Goal: Task Accomplishment & Management: Use online tool/utility

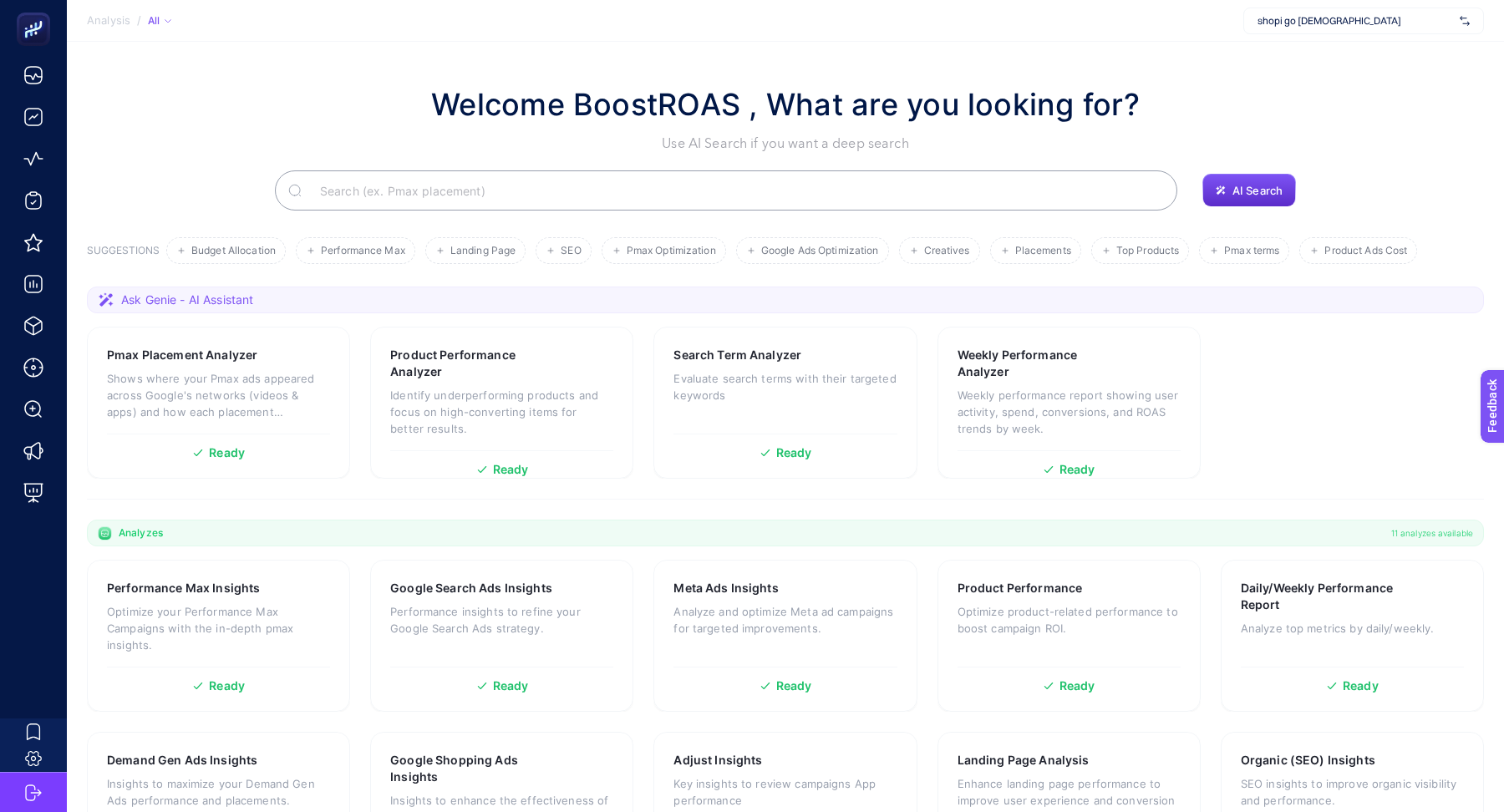
click at [1293, 24] on span "shopi go [DEMOGRAPHIC_DATA]" at bounding box center [1355, 21] width 196 height 13
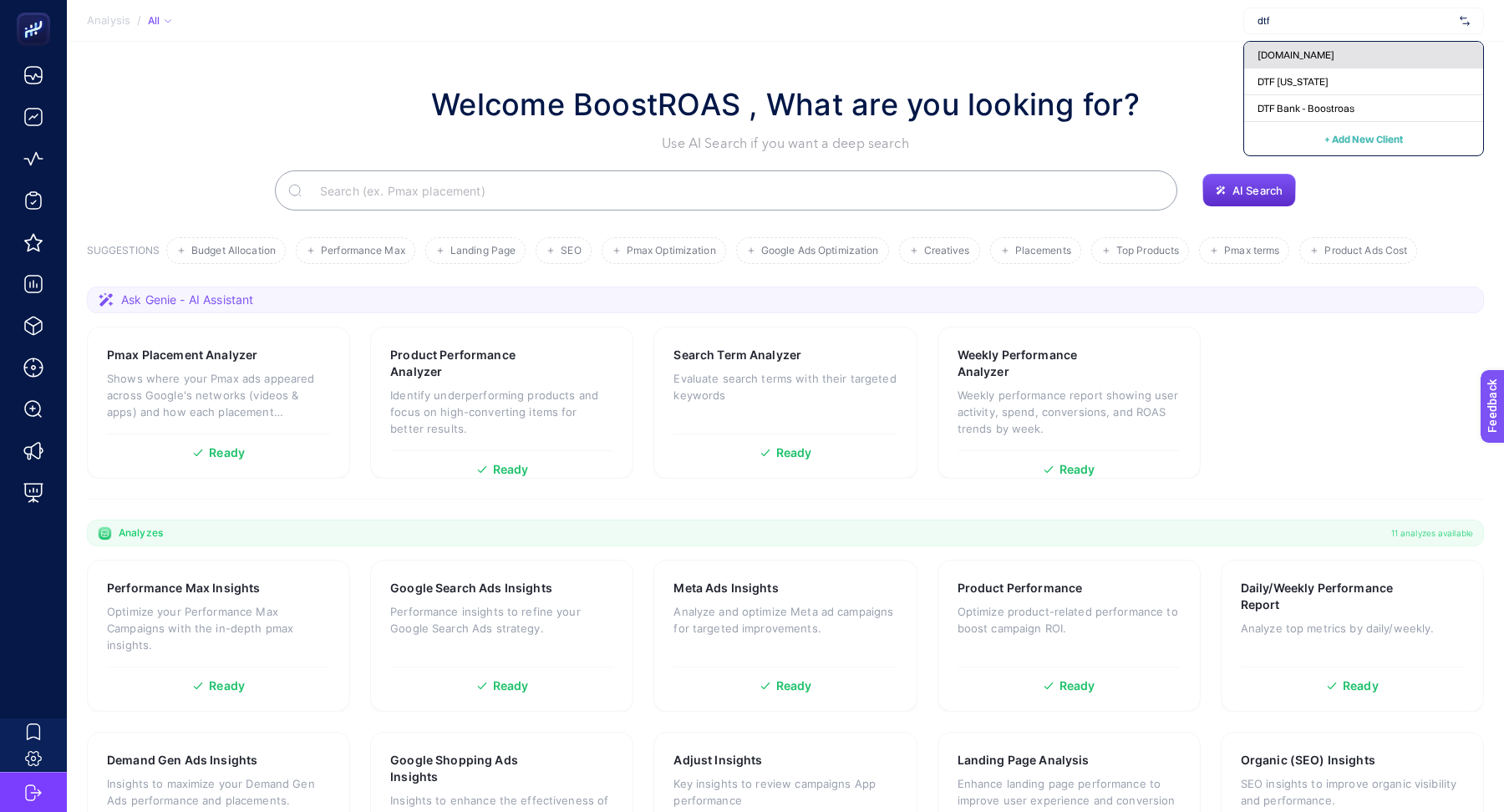
type input "dtf"
click at [1314, 56] on span "[DOMAIN_NAME]" at bounding box center [1296, 55] width 77 height 13
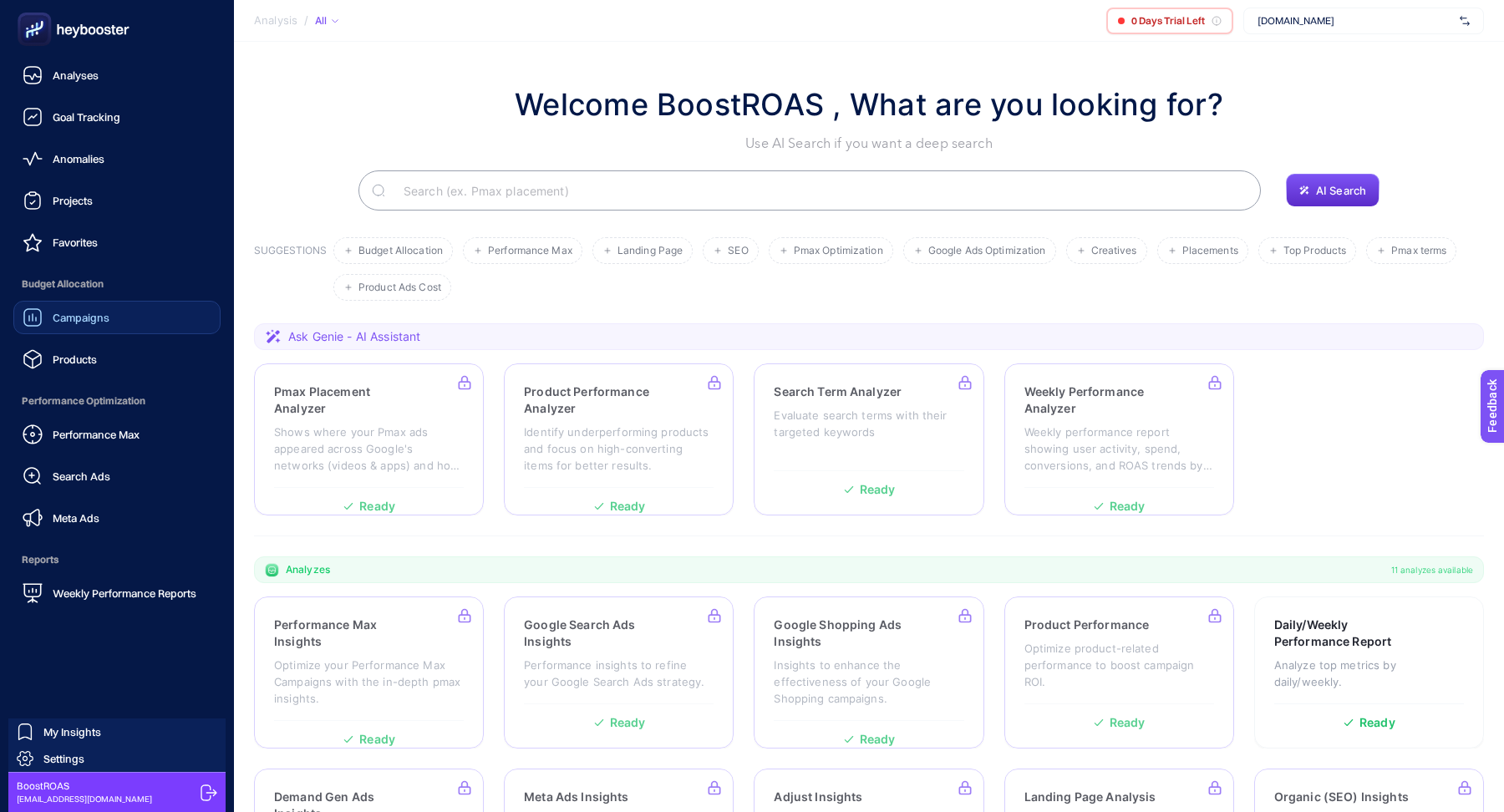
click at [79, 317] on span "Campaigns" at bounding box center [81, 318] width 56 height 13
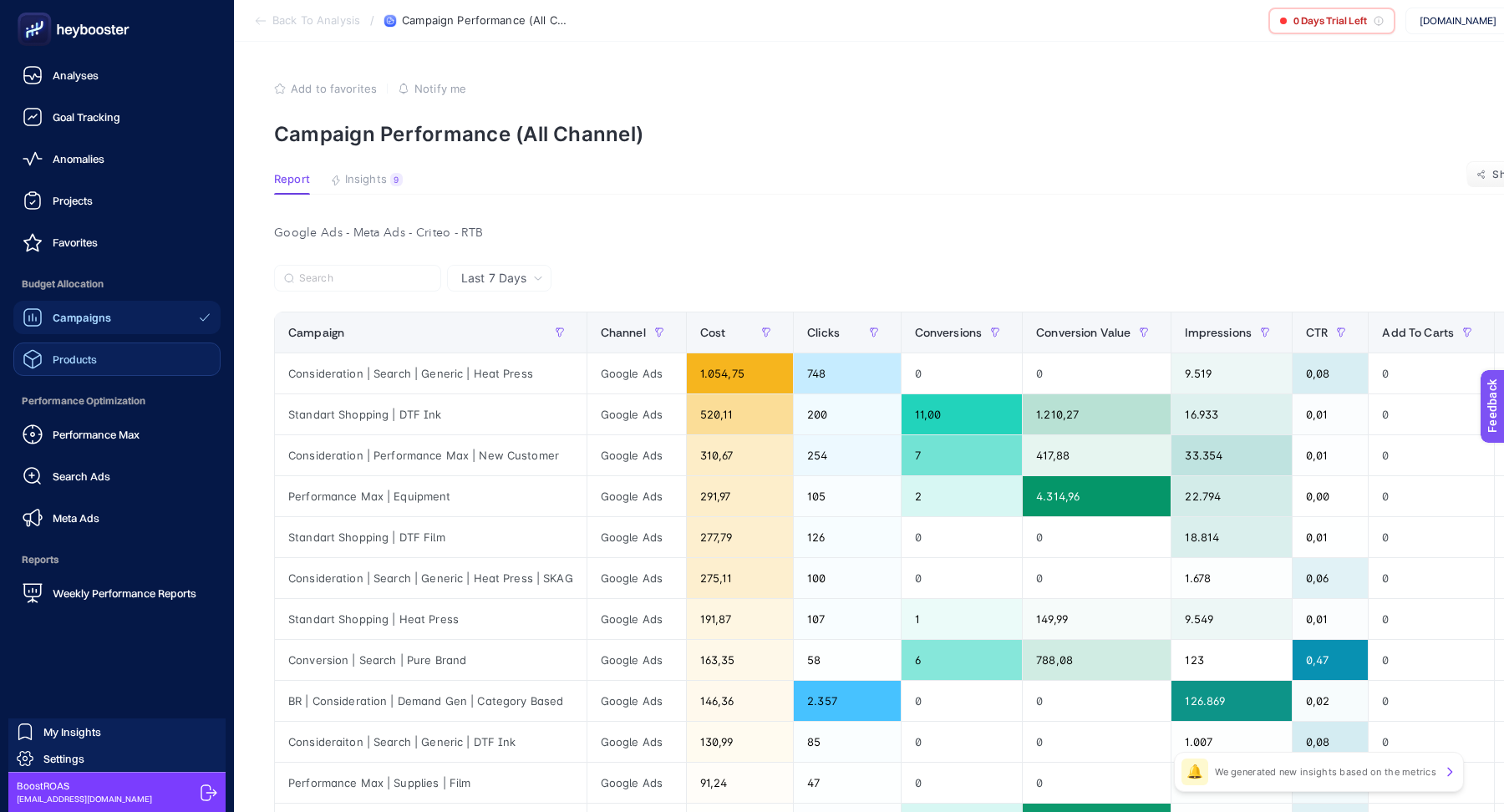
click at [79, 349] on div "Products" at bounding box center [59, 358] width 74 height 20
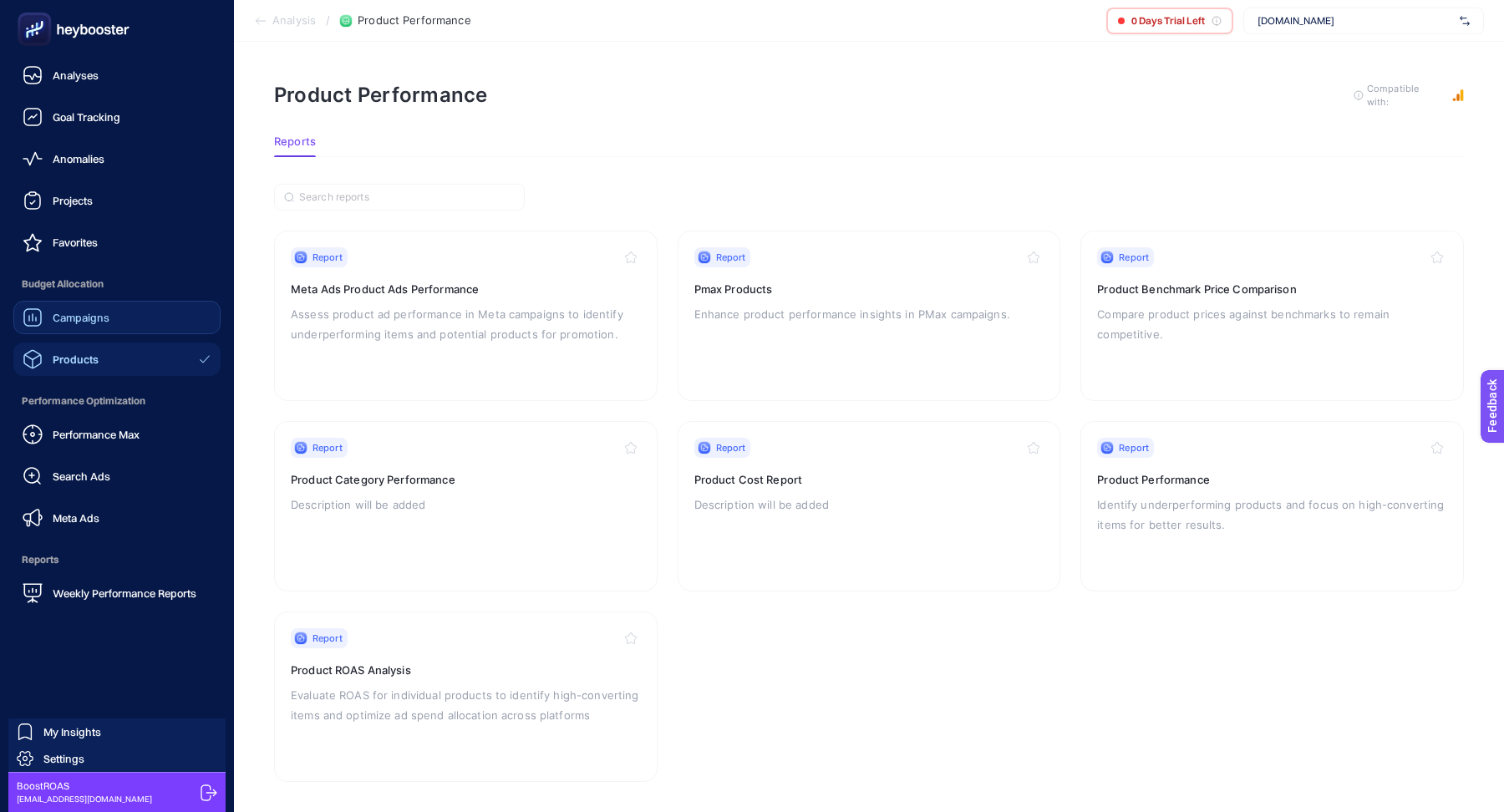
click at [83, 317] on span "Campaigns" at bounding box center [81, 318] width 56 height 13
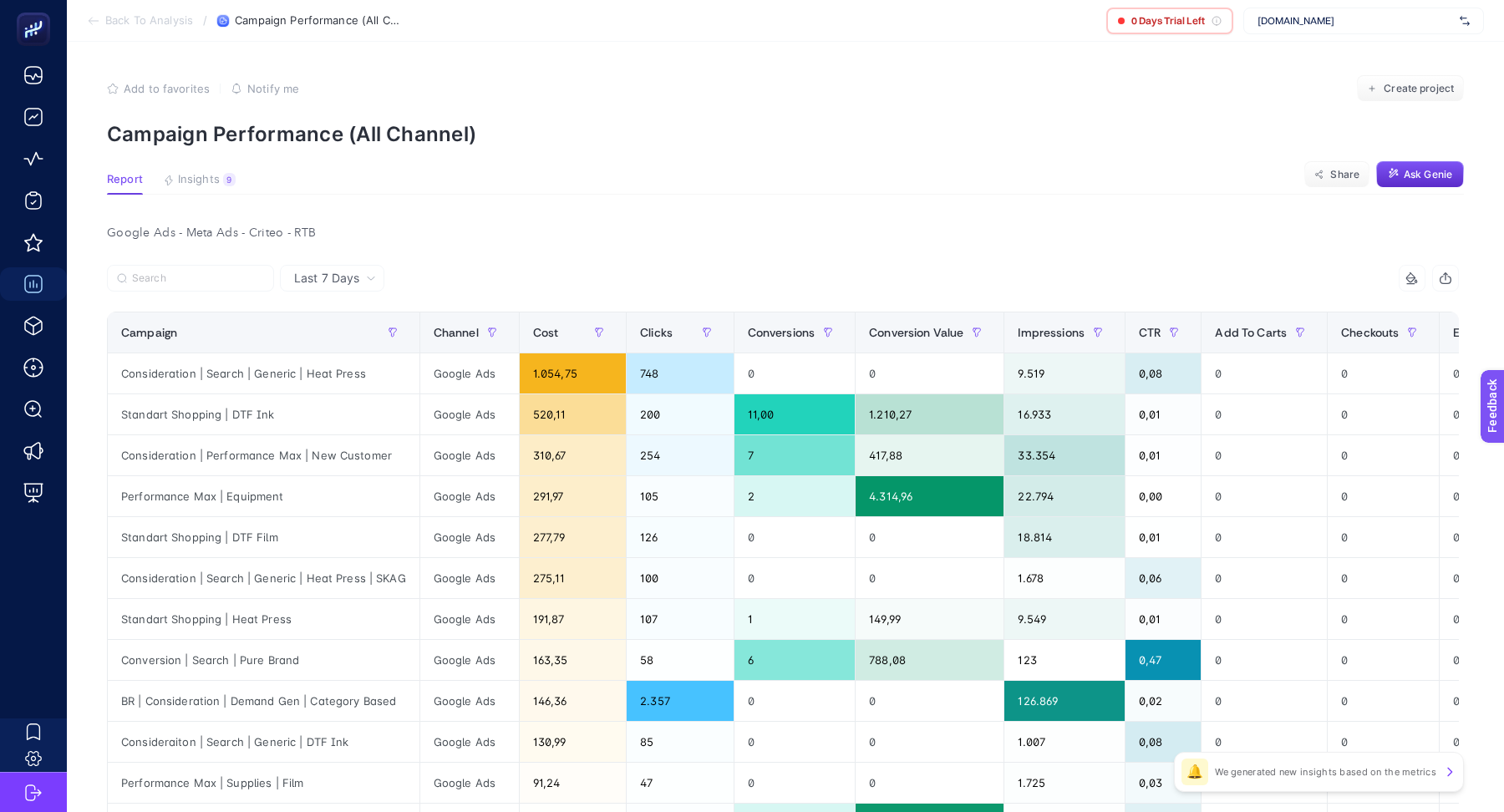
click at [226, 175] on div "9" at bounding box center [228, 180] width 12 height 13
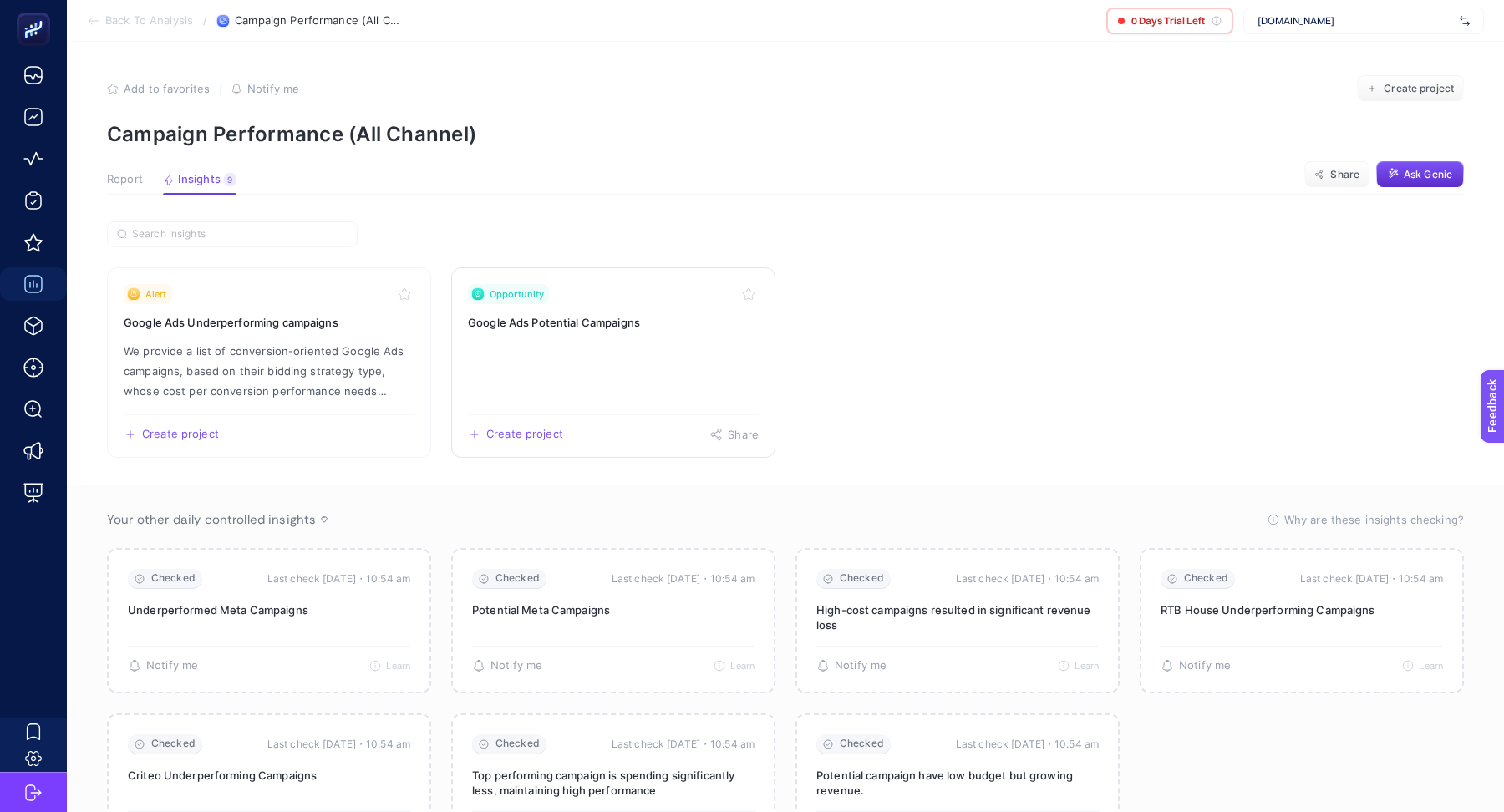
click at [566, 290] on div "Opportunity" at bounding box center [613, 293] width 290 height 20
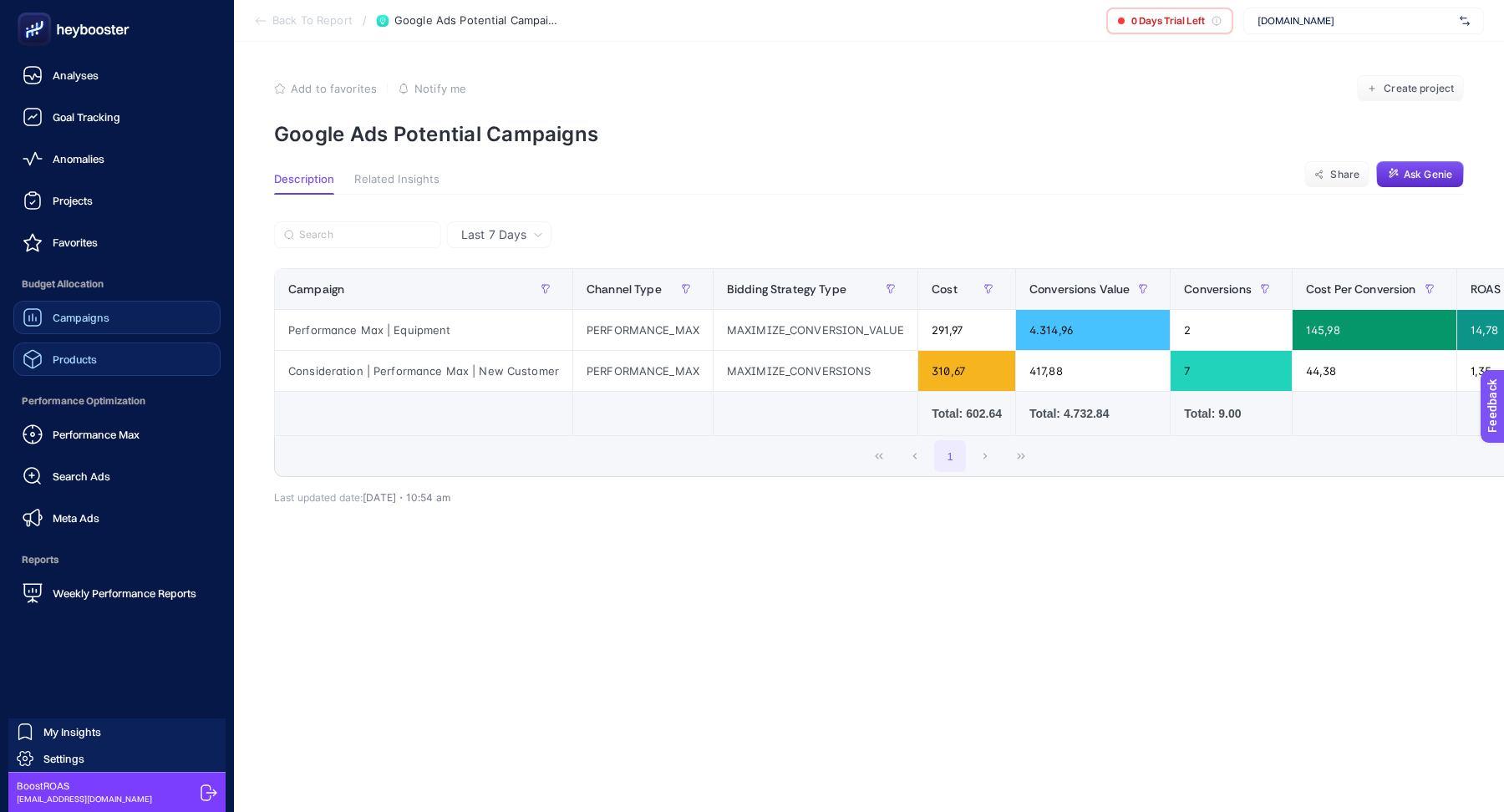
click at [86, 355] on span "Products" at bounding box center [74, 359] width 44 height 13
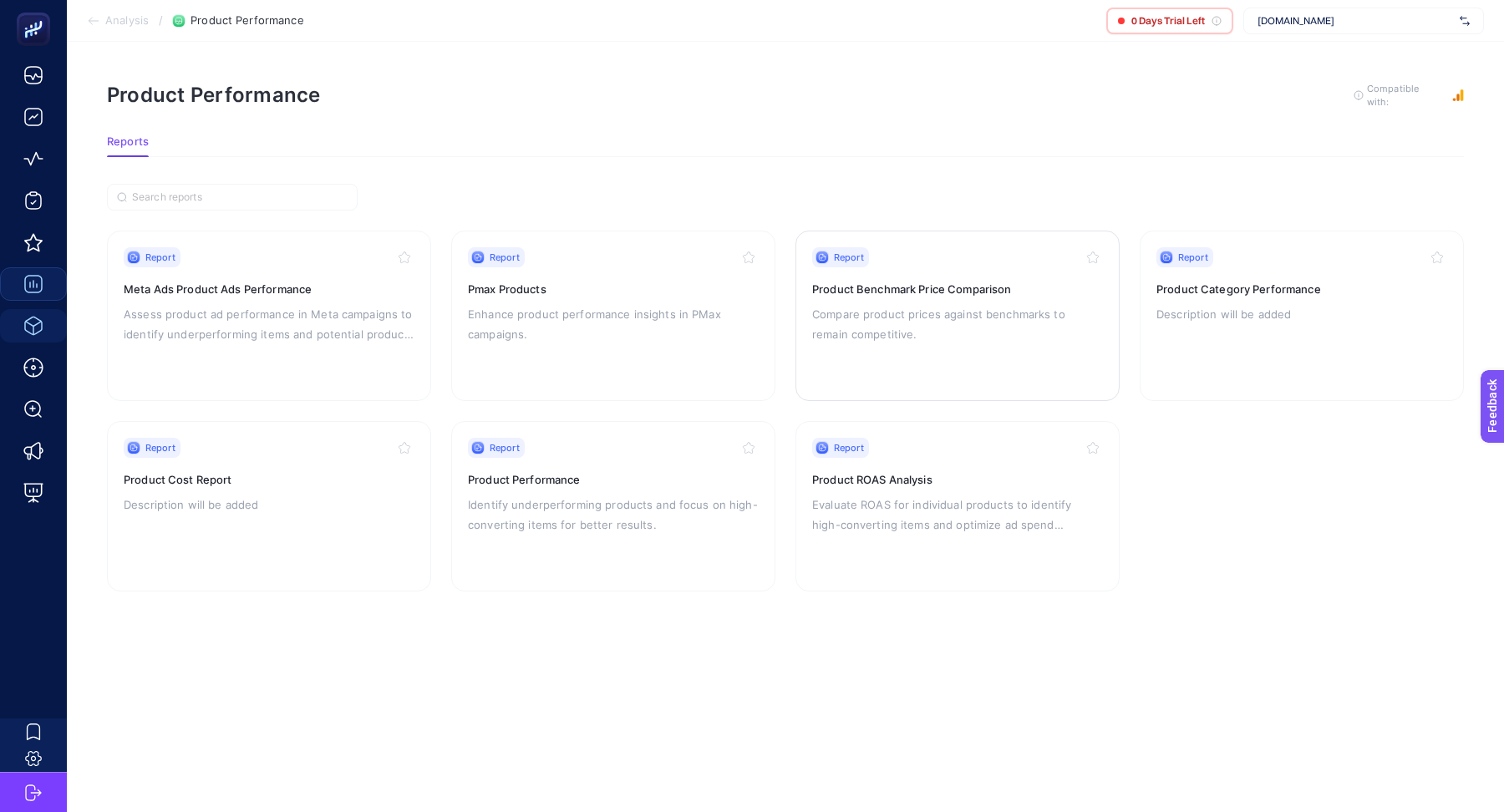
click at [957, 290] on h3 "Product Benchmark Price Comparison" at bounding box center [957, 289] width 290 height 17
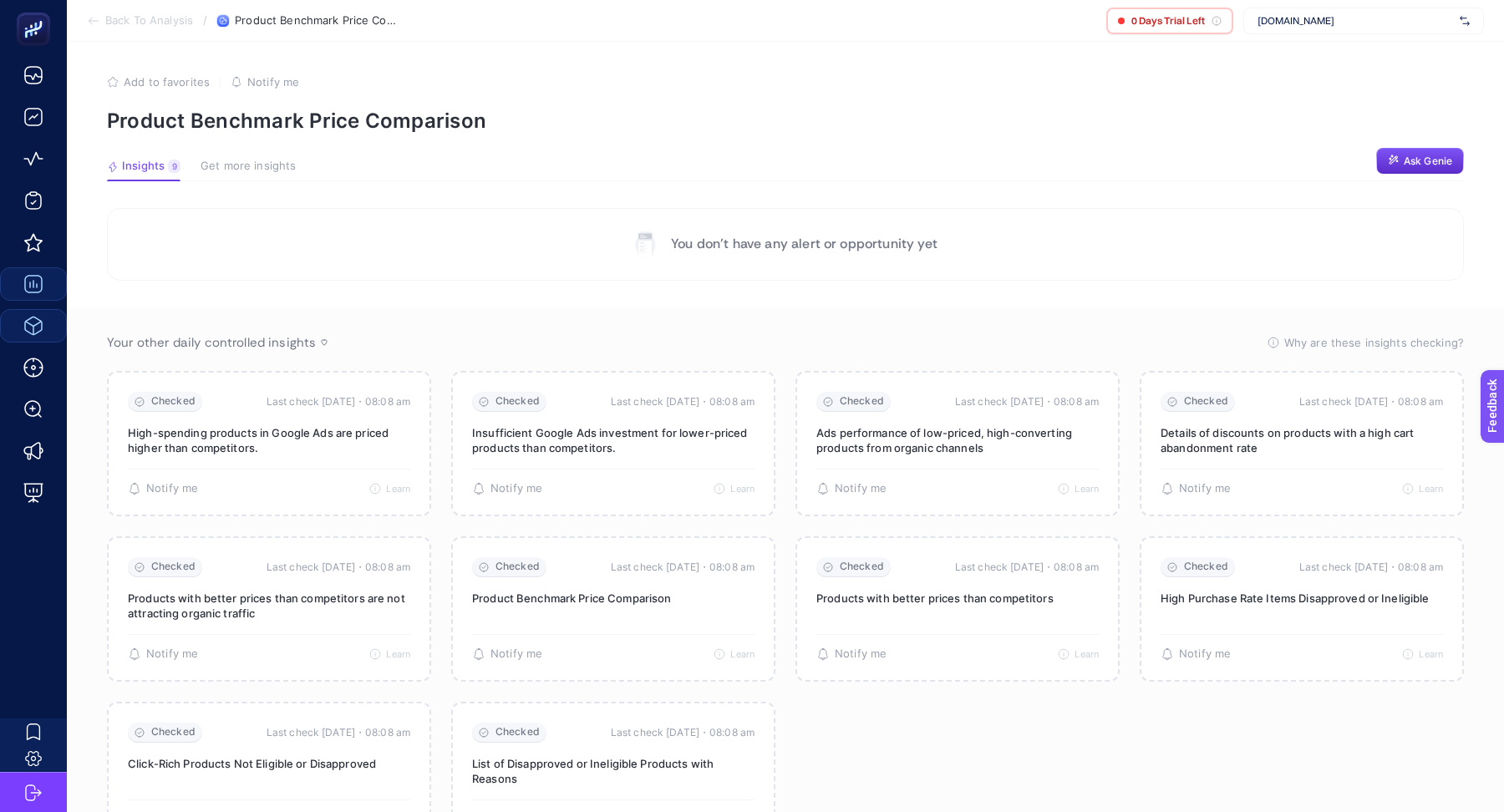
click at [252, 165] on span "Get more insights" at bounding box center [247, 166] width 95 height 13
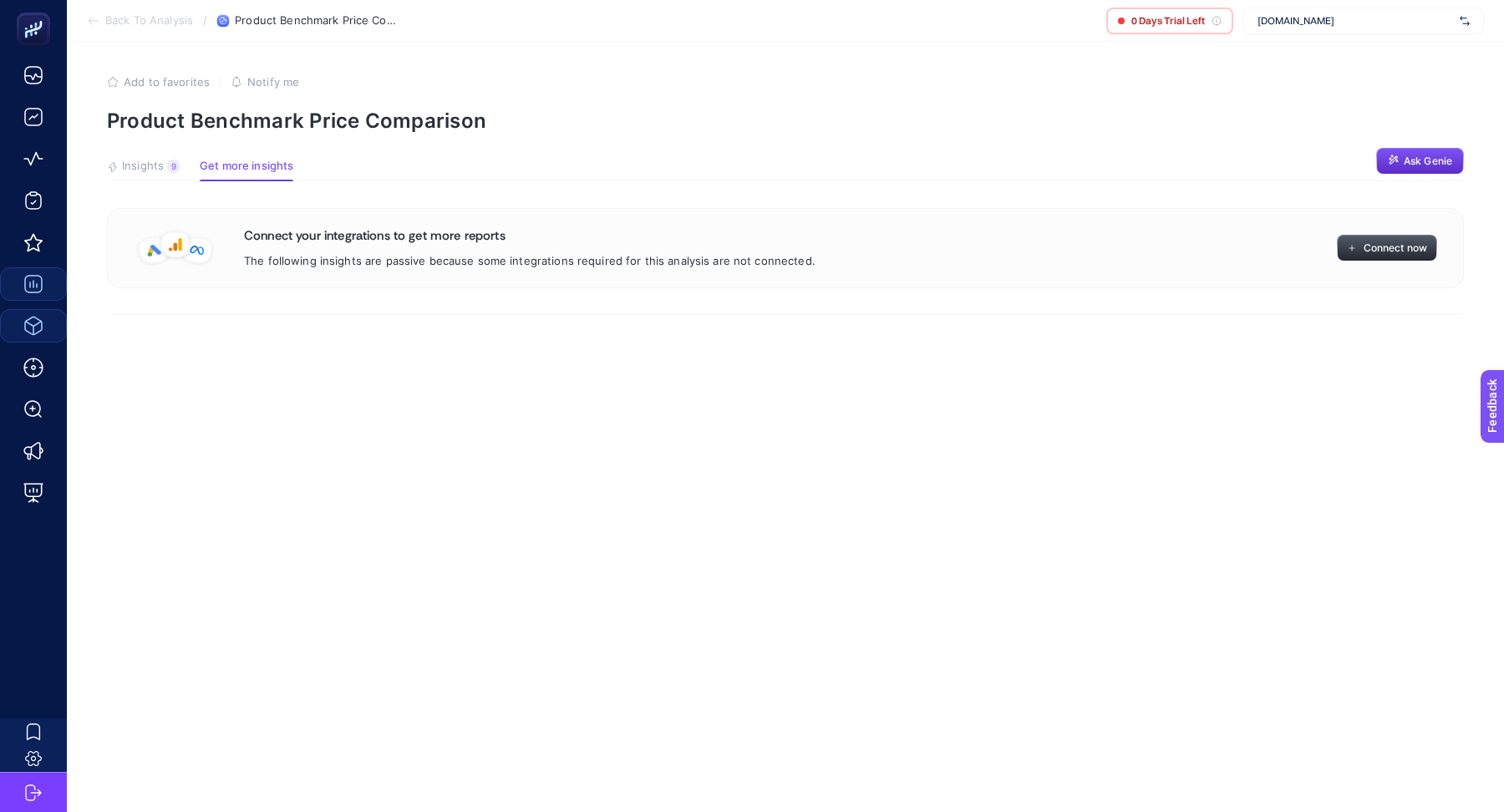
click at [1389, 252] on span "Connect now" at bounding box center [1395, 248] width 64 height 13
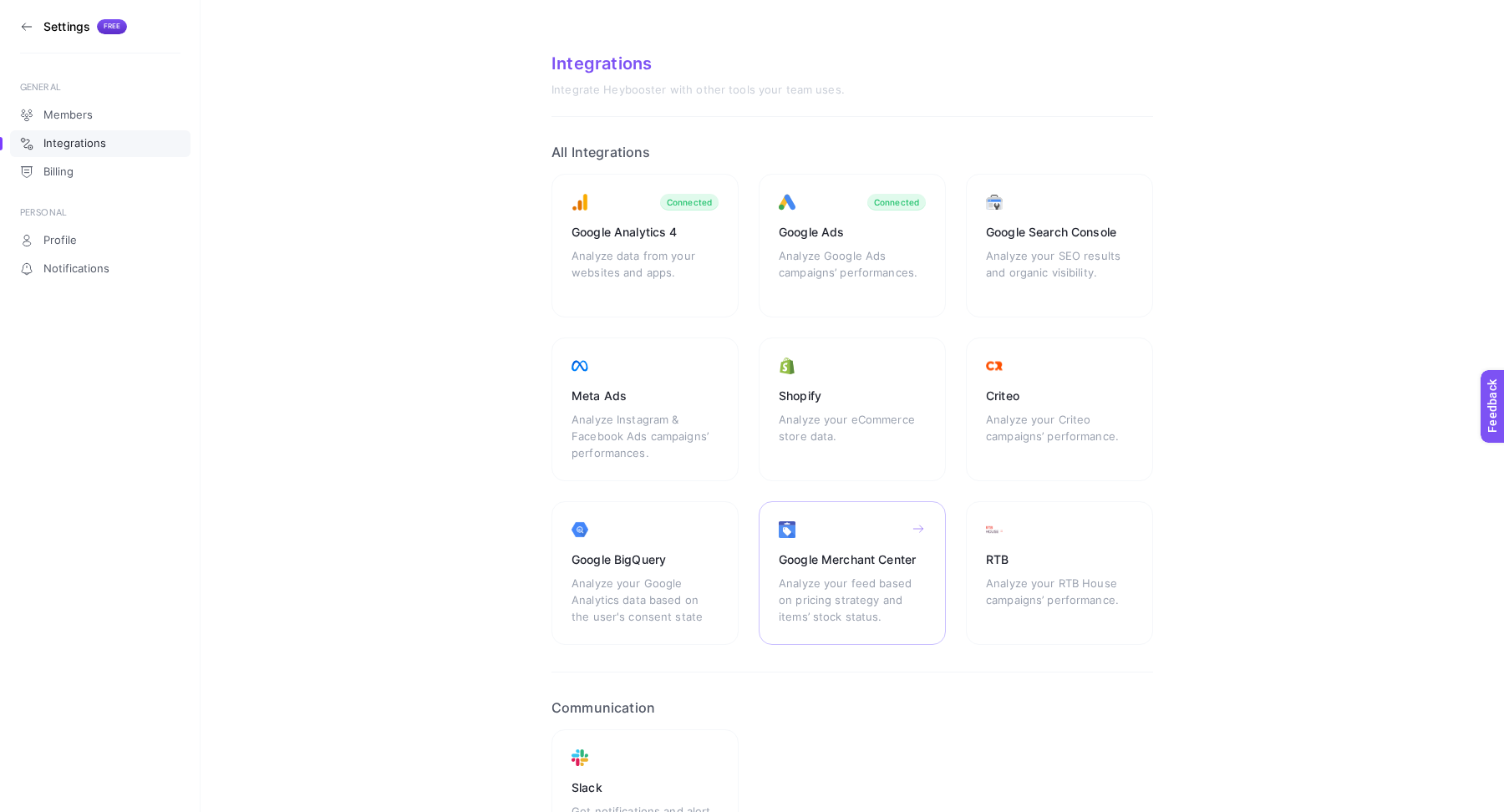
click at [880, 536] on div "Google Merchant Center Analyze your feed based on pricing strategy and items’ s…" at bounding box center [852, 572] width 187 height 144
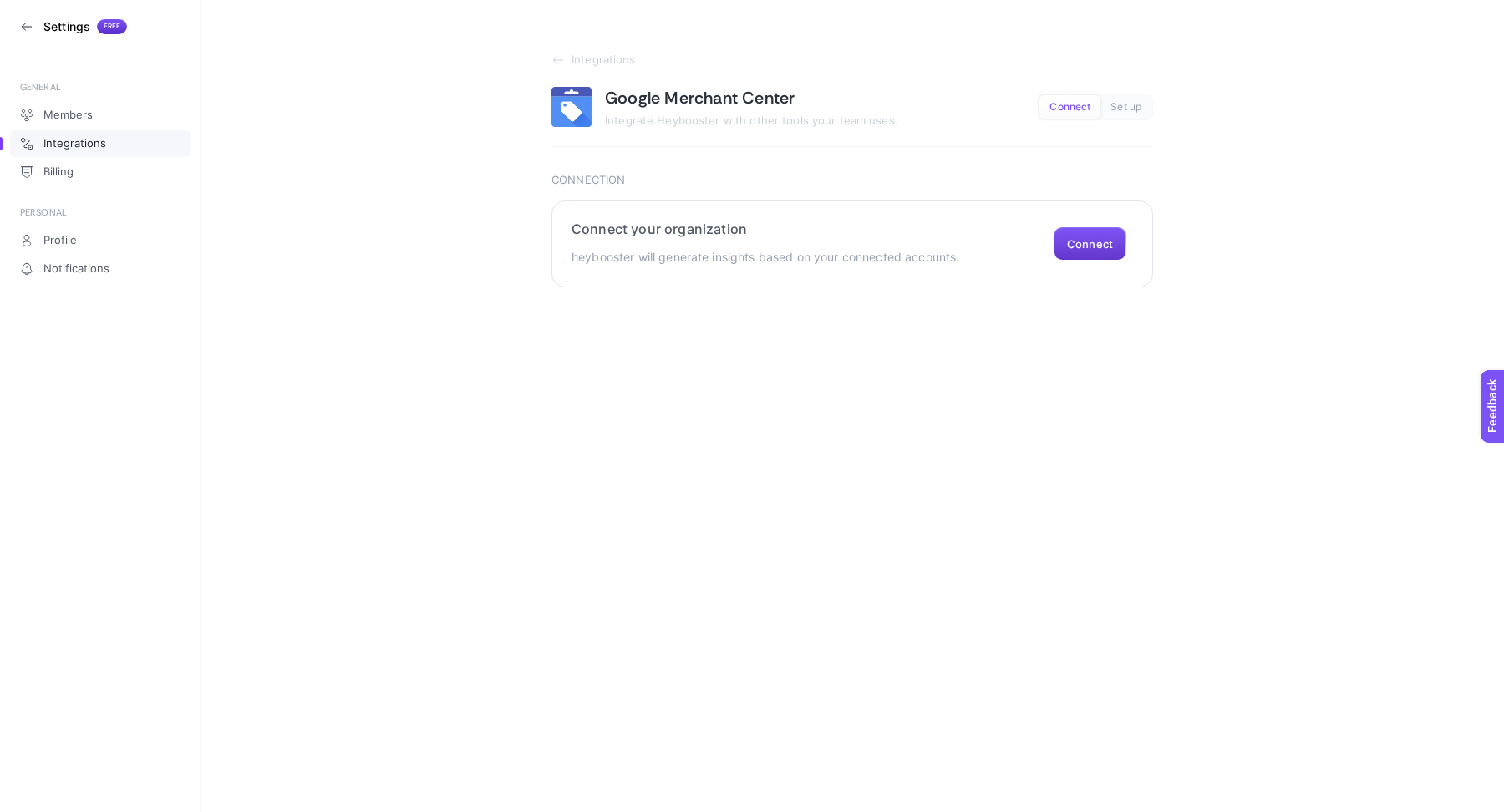
click at [1108, 237] on button "Connect" at bounding box center [1089, 244] width 72 height 34
click at [1098, 242] on button "Connect" at bounding box center [1089, 244] width 72 height 34
click at [24, 27] on icon at bounding box center [26, 26] width 13 height 13
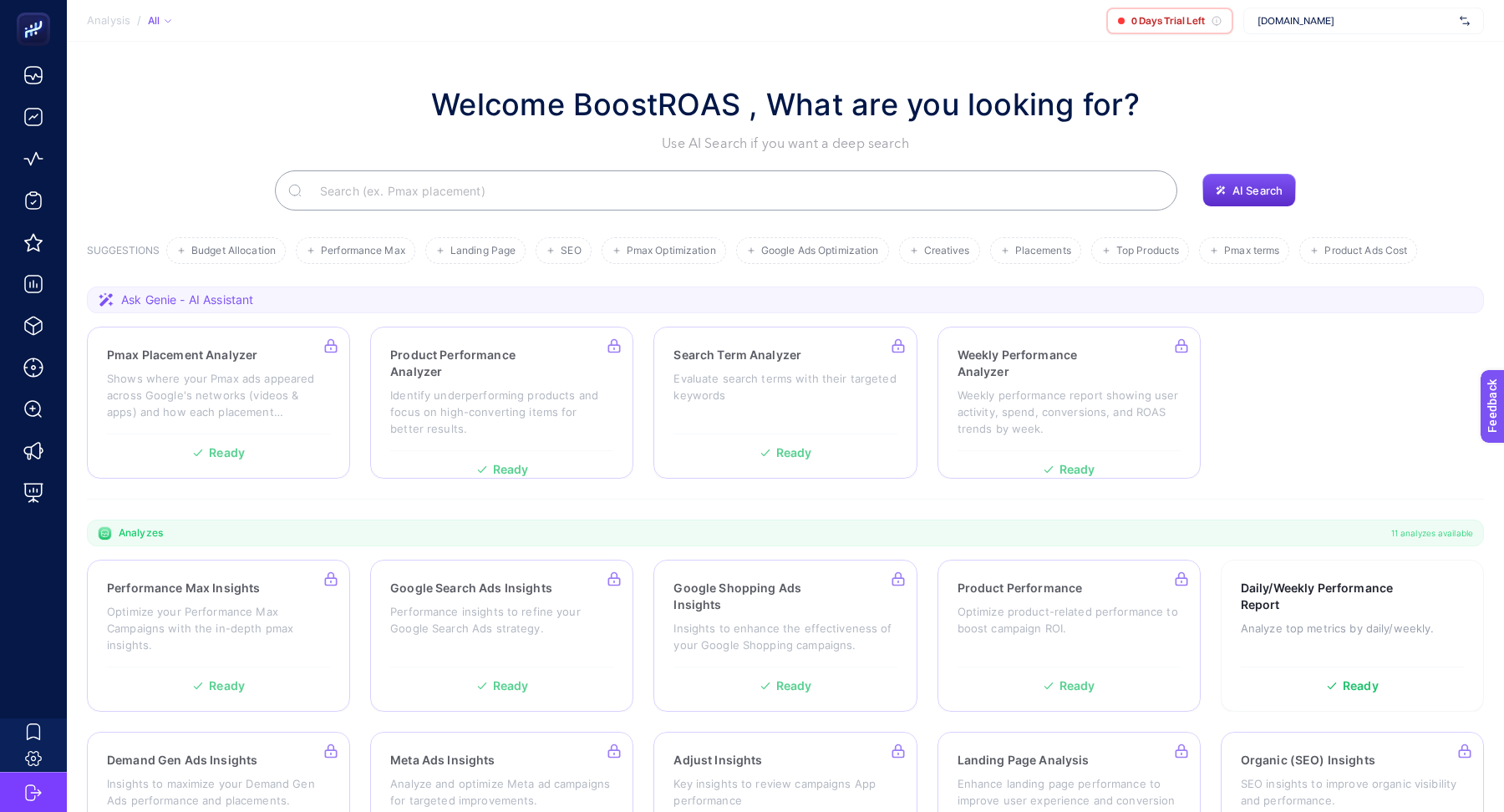
click at [1355, 24] on span "[DOMAIN_NAME]" at bounding box center [1355, 21] width 196 height 13
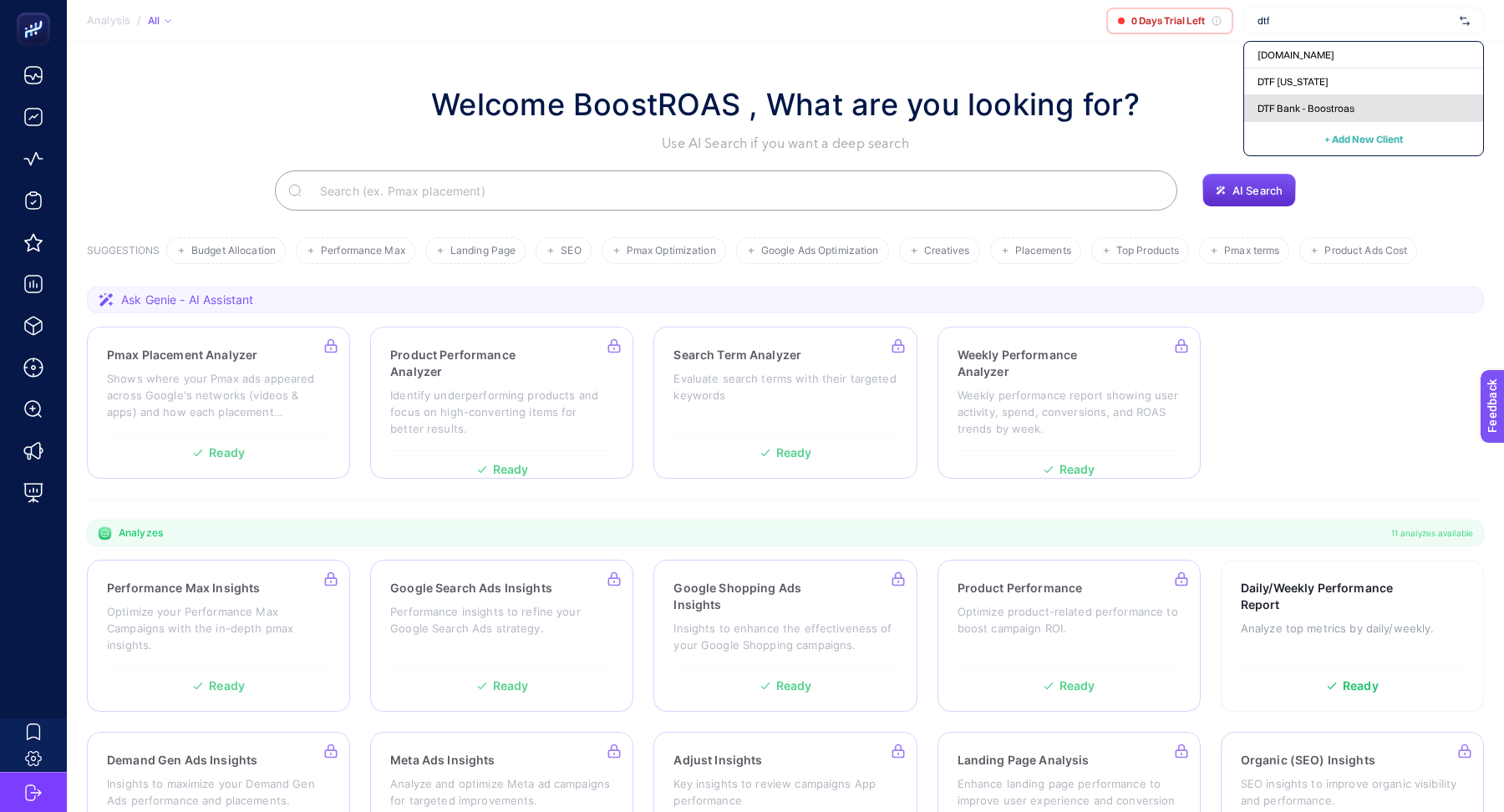
type input "dtf"
click at [1348, 111] on span "DTF Bank - Boostroas" at bounding box center [1306, 108] width 97 height 13
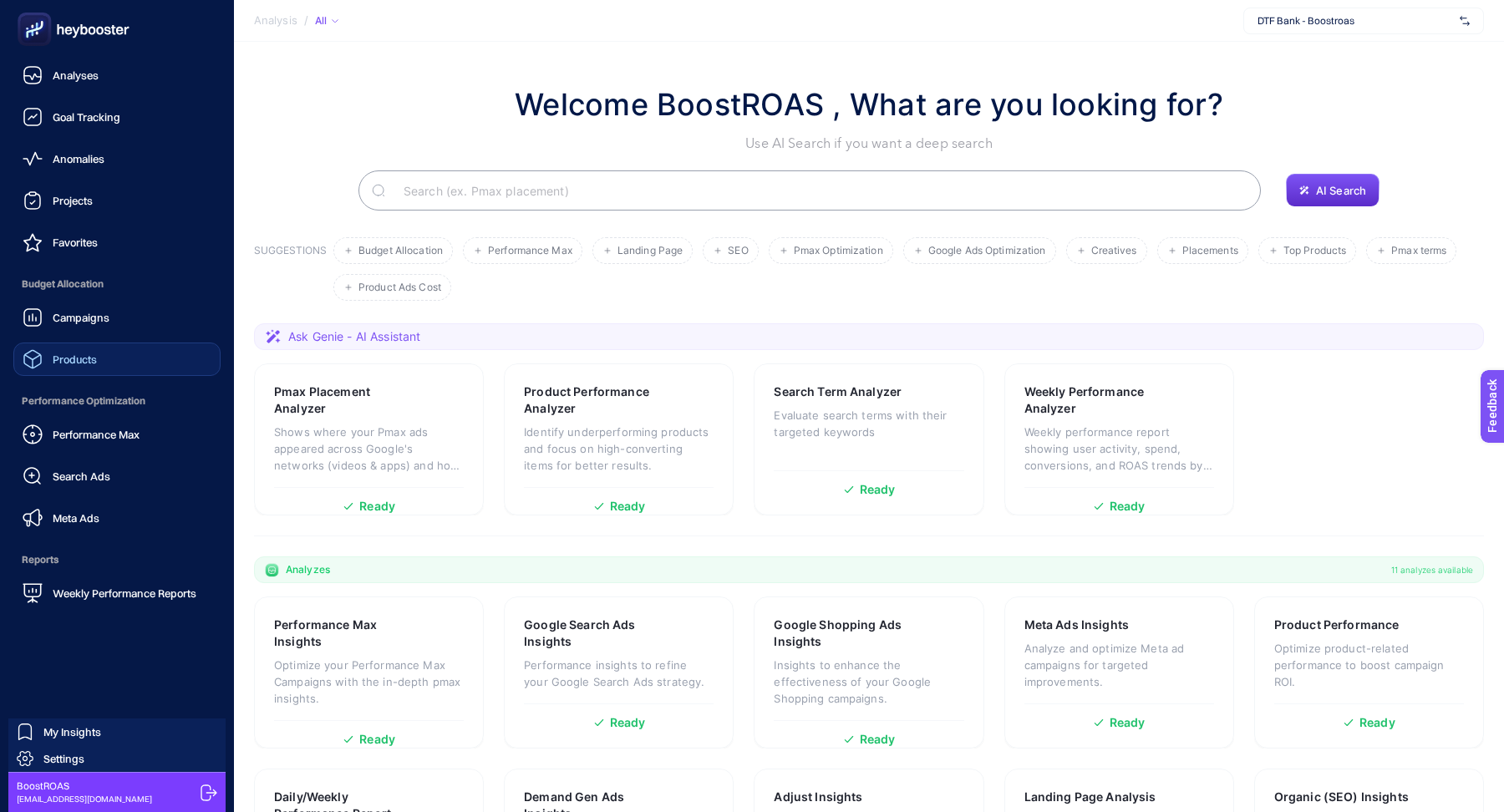
click at [88, 364] on span "Products" at bounding box center [74, 359] width 44 height 13
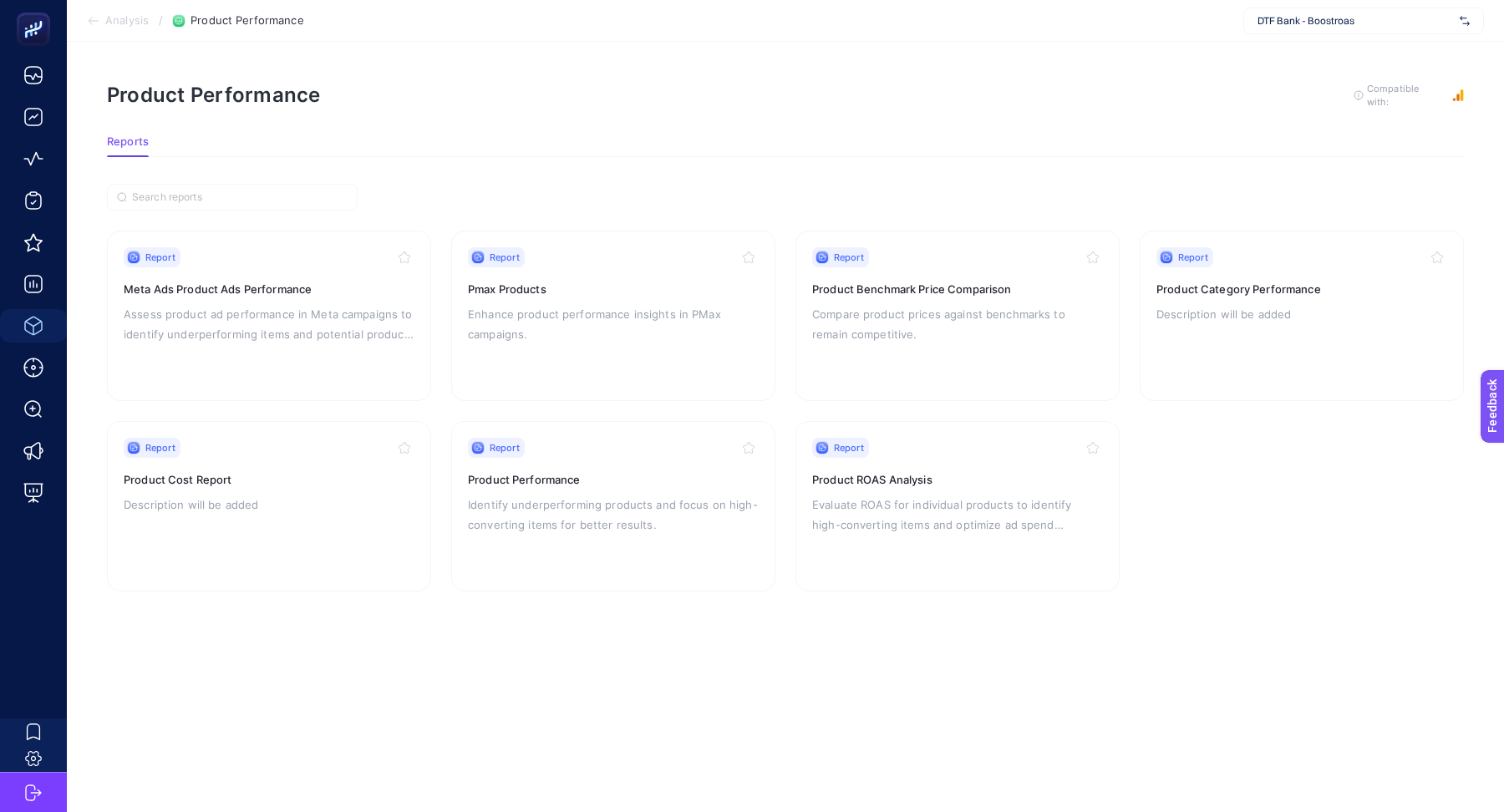
click at [970, 307] on p "Compare product prices against benchmarks to remain competitive." at bounding box center [957, 323] width 290 height 40
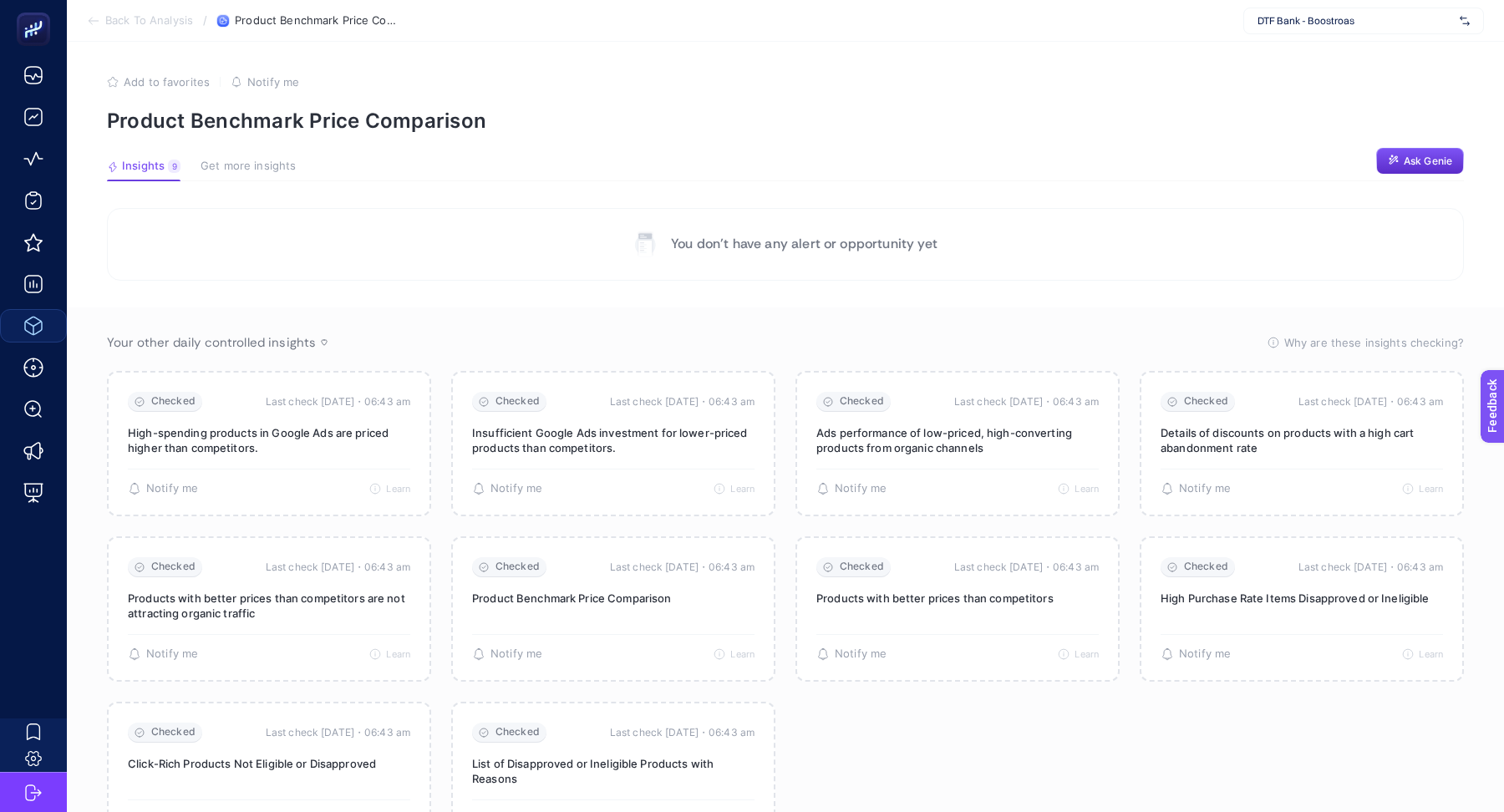
click at [252, 175] on button "Get more insights" at bounding box center [247, 170] width 95 height 22
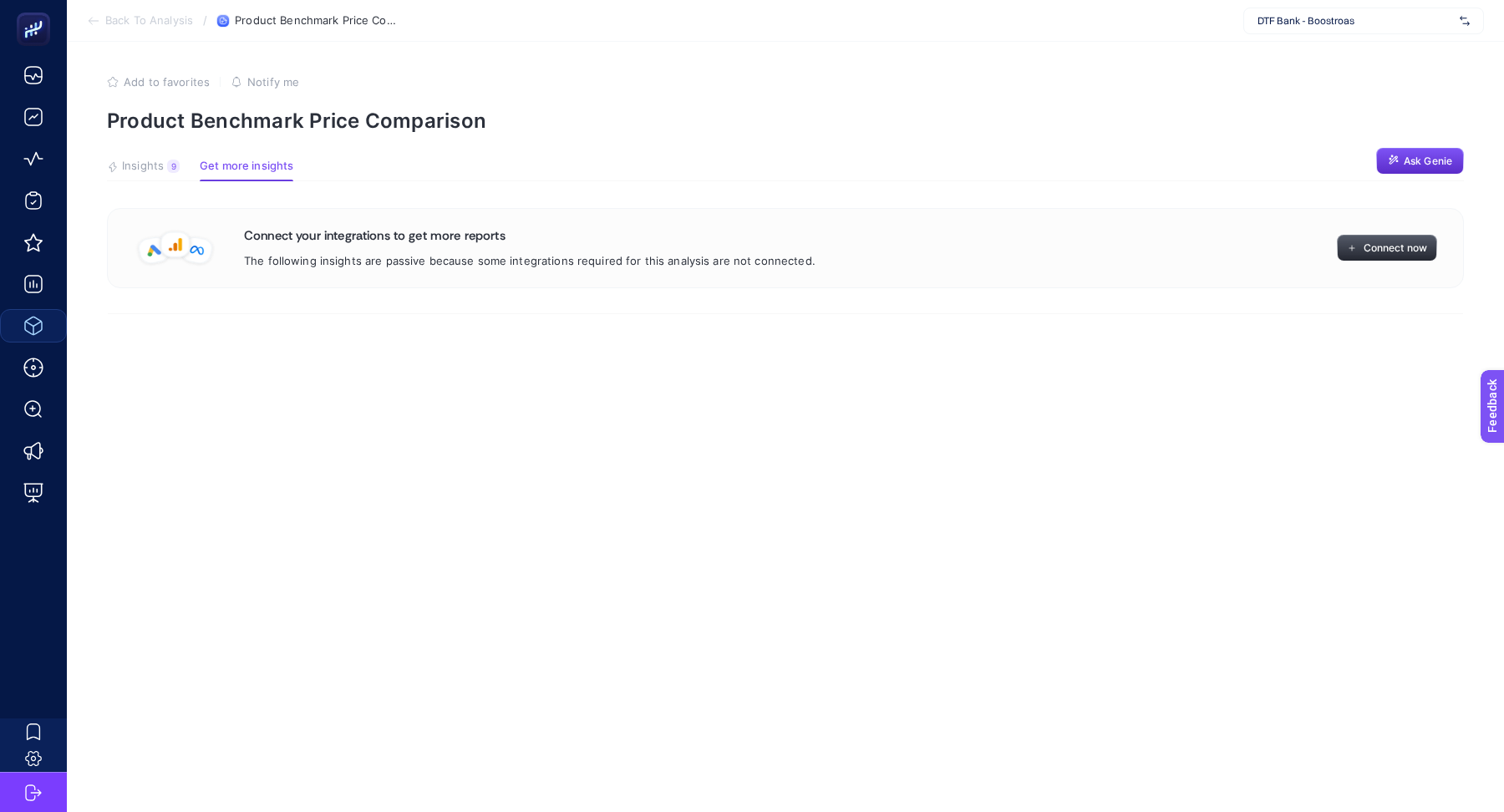
click at [1363, 252] on span "Connect now" at bounding box center [1395, 248] width 64 height 13
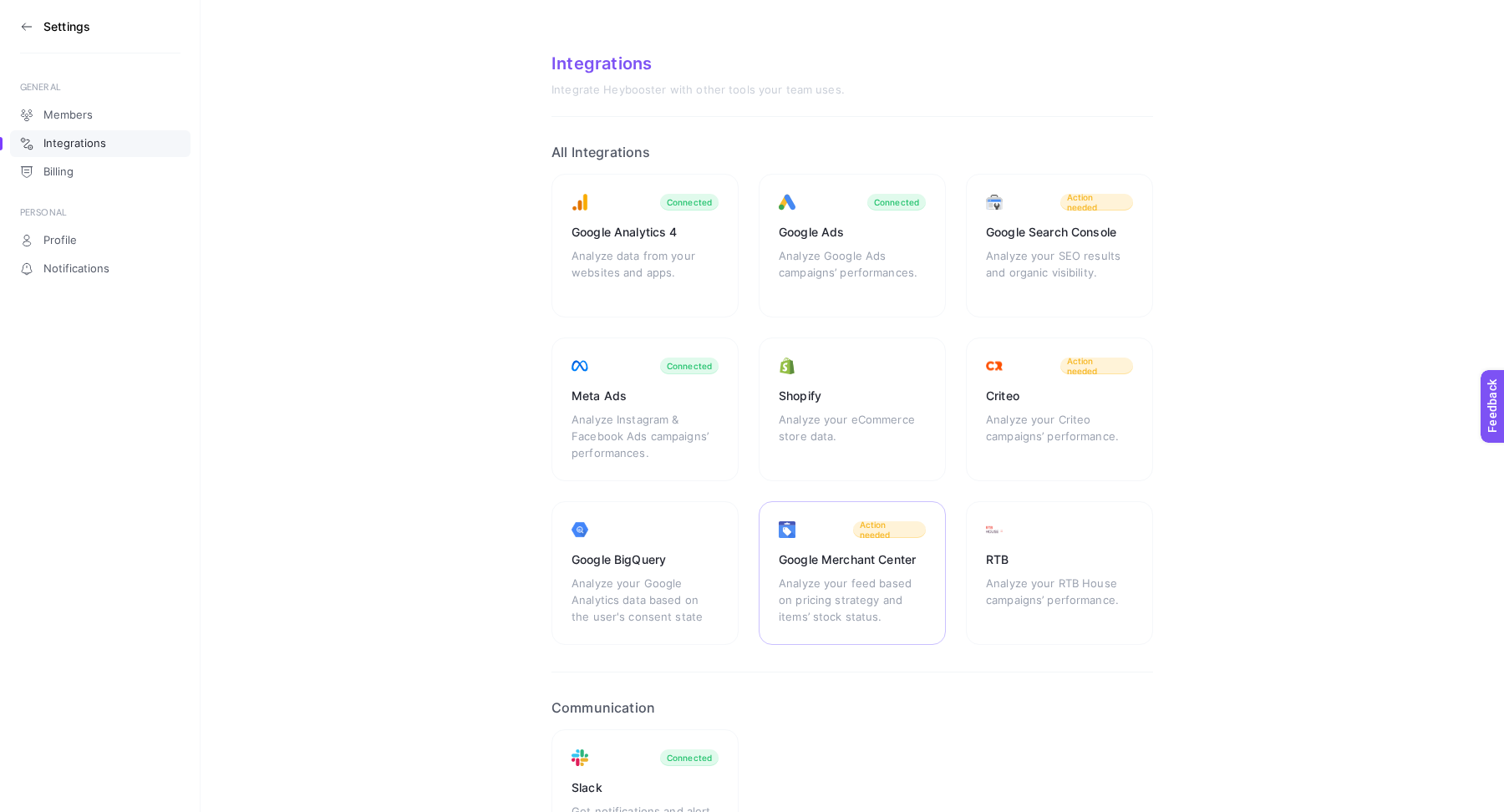
click at [829, 536] on div "Google Merchant Center Analyze your feed based on pricing strategy and items’ s…" at bounding box center [852, 572] width 187 height 144
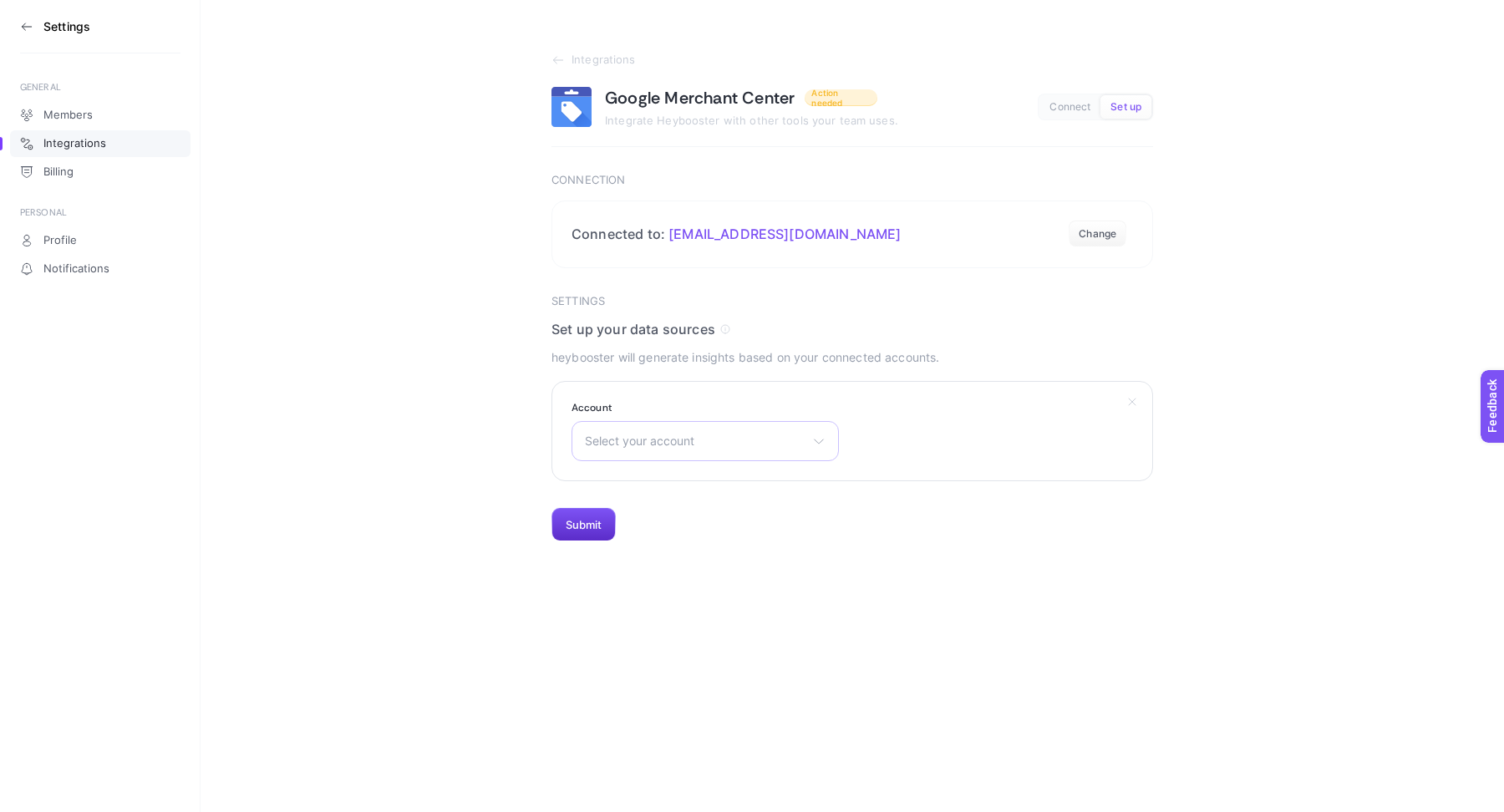
click at [774, 440] on span "Select your account" at bounding box center [695, 441] width 221 height 13
click at [823, 431] on div "Select your account shopi go SIRRI Paty, Inc Konyalı Saat [PERSON_NAME] [DOMAIN…" at bounding box center [705, 441] width 267 height 40
click at [795, 441] on span "Select your account" at bounding box center [695, 441] width 221 height 13
click at [758, 445] on span "Select your account" at bounding box center [695, 441] width 221 height 13
click at [791, 443] on span "Select your account" at bounding box center [695, 441] width 221 height 13
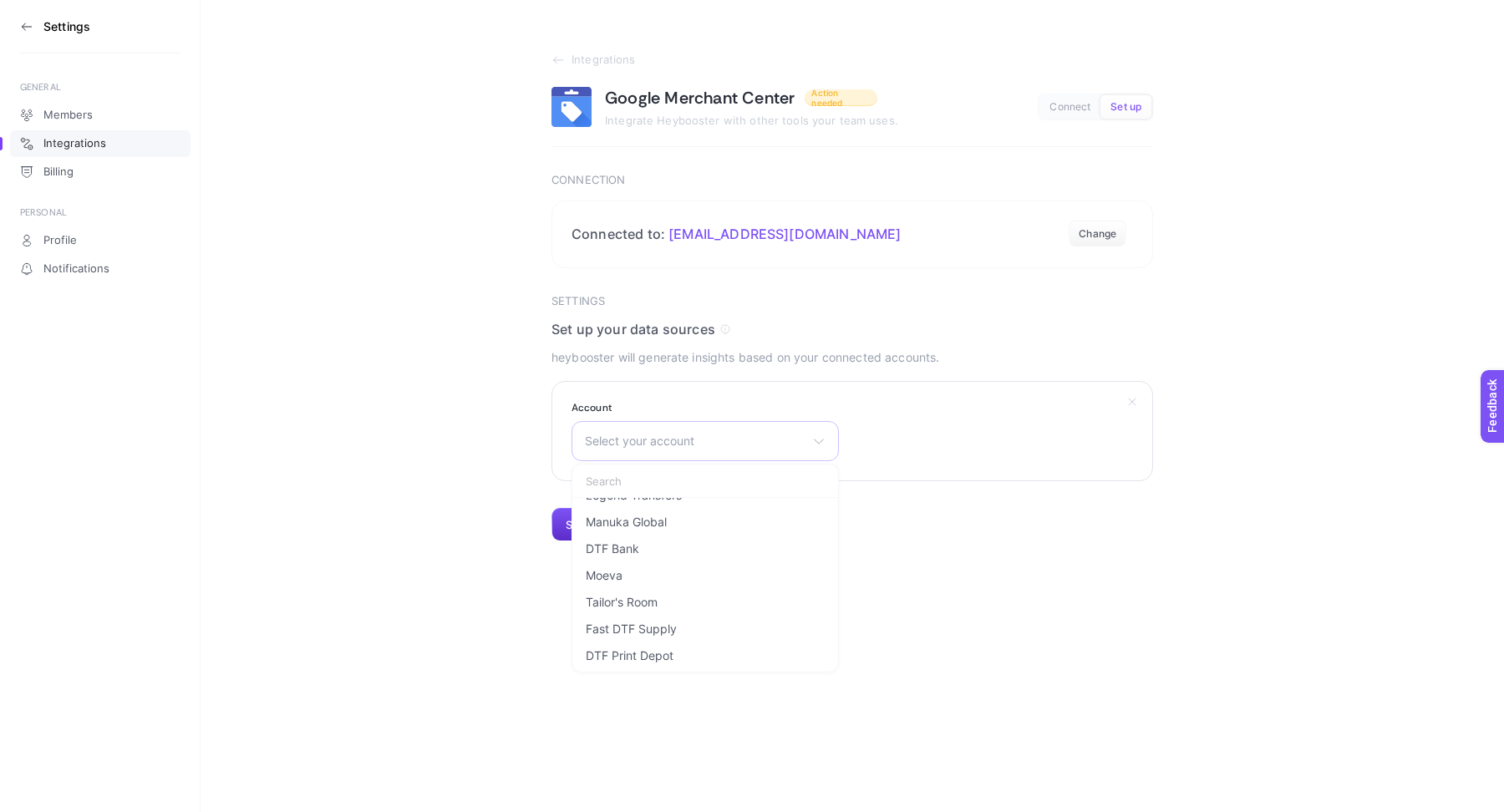
scroll to position [1991, 0]
click at [642, 546] on li "DTF Bank" at bounding box center [705, 554] width 259 height 26
click at [598, 519] on button "Submit" at bounding box center [584, 524] width 64 height 34
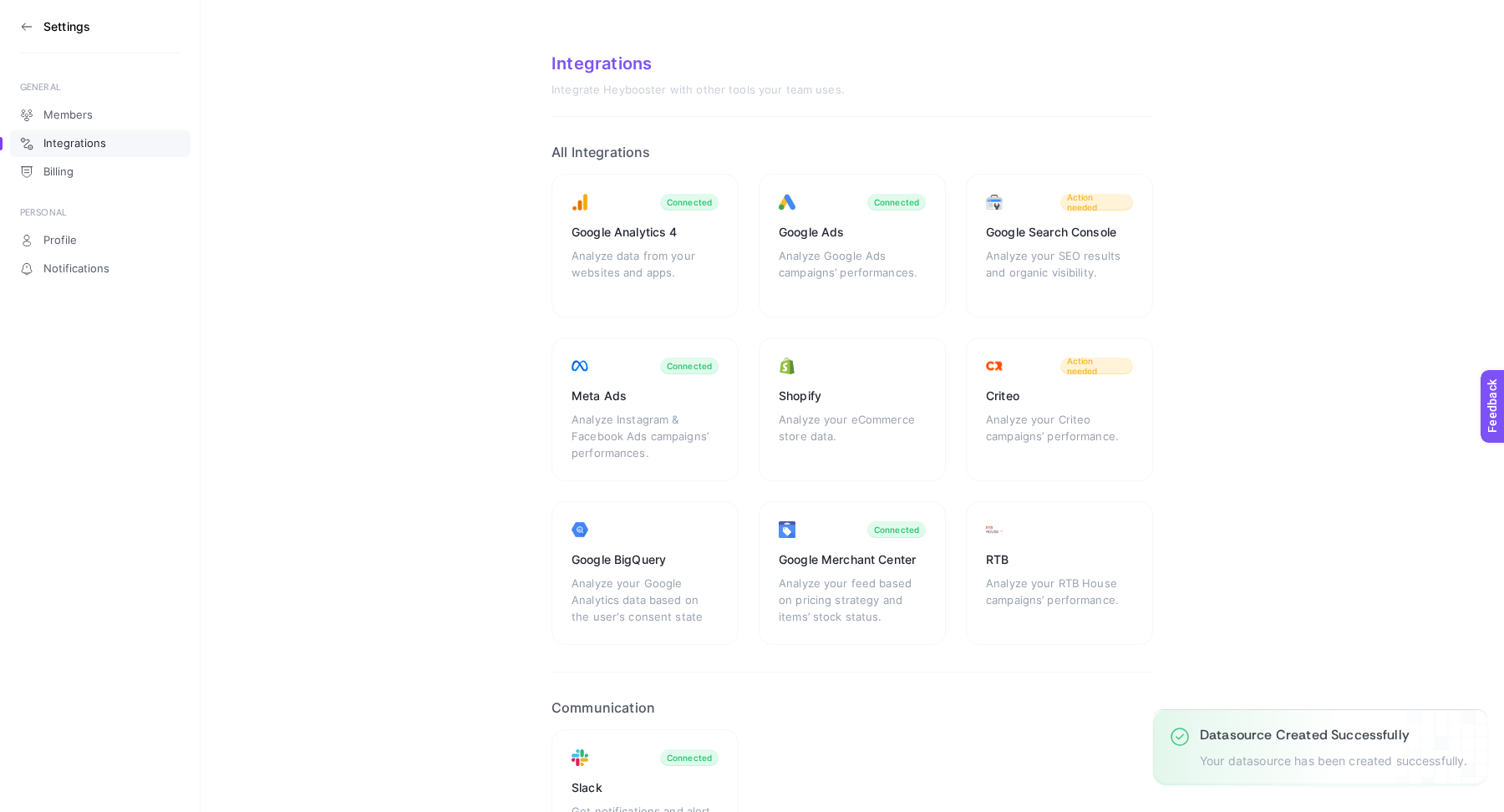
click at [20, 25] on icon at bounding box center [26, 26] width 13 height 13
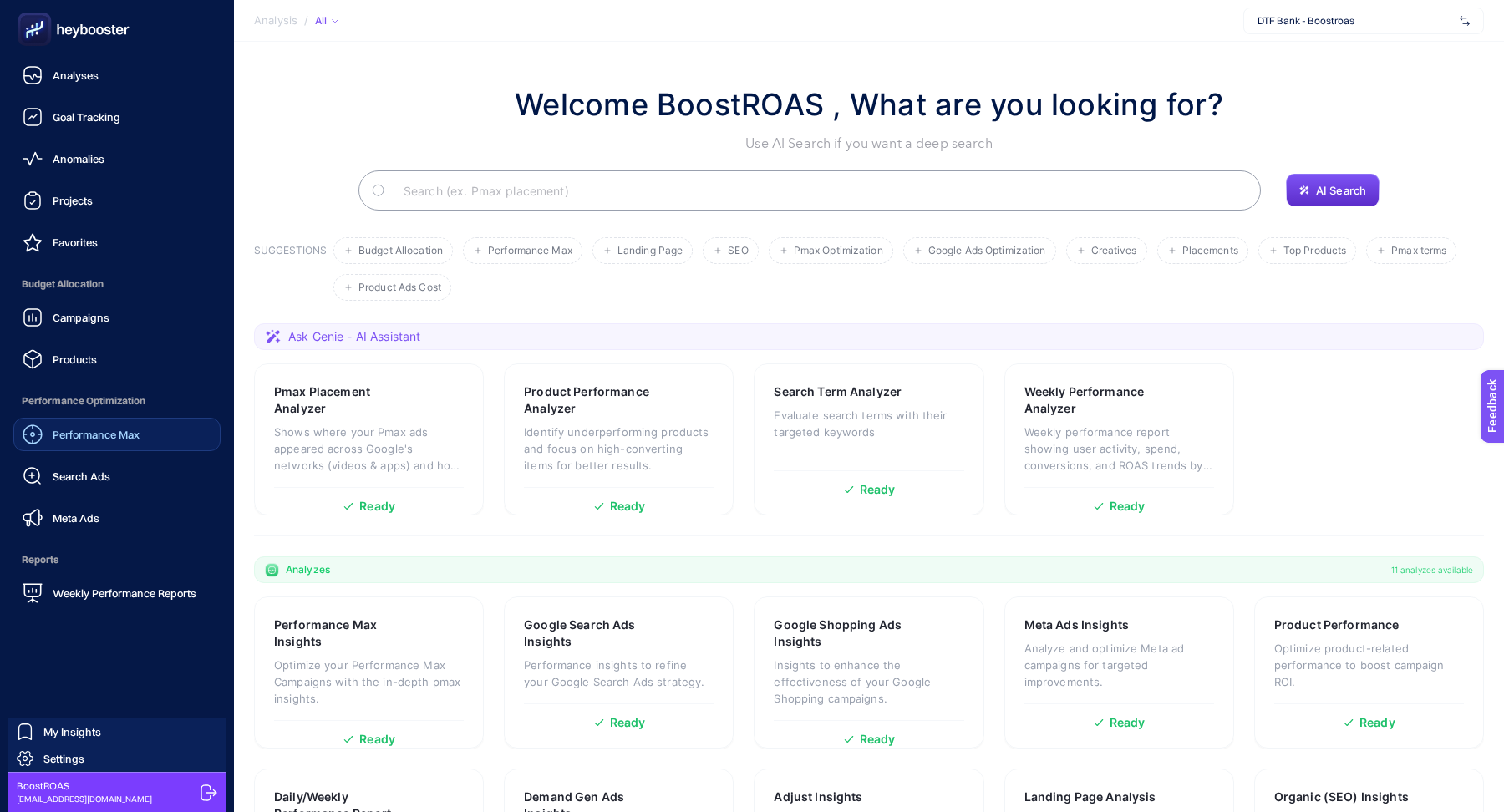
click at [130, 425] on div "Performance Max" at bounding box center [81, 433] width 117 height 20
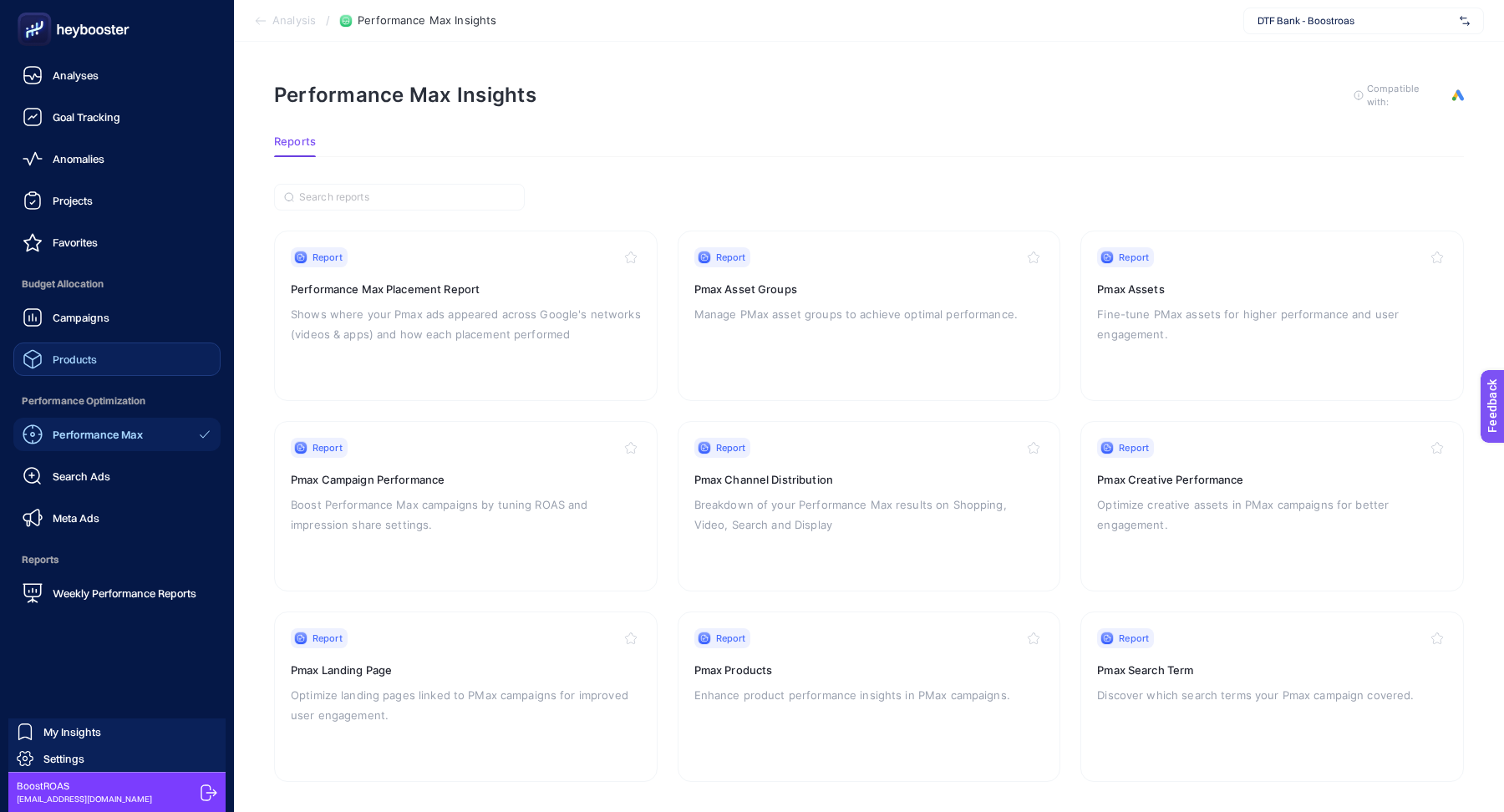
click at [86, 347] on link "Products" at bounding box center [117, 359] width 207 height 34
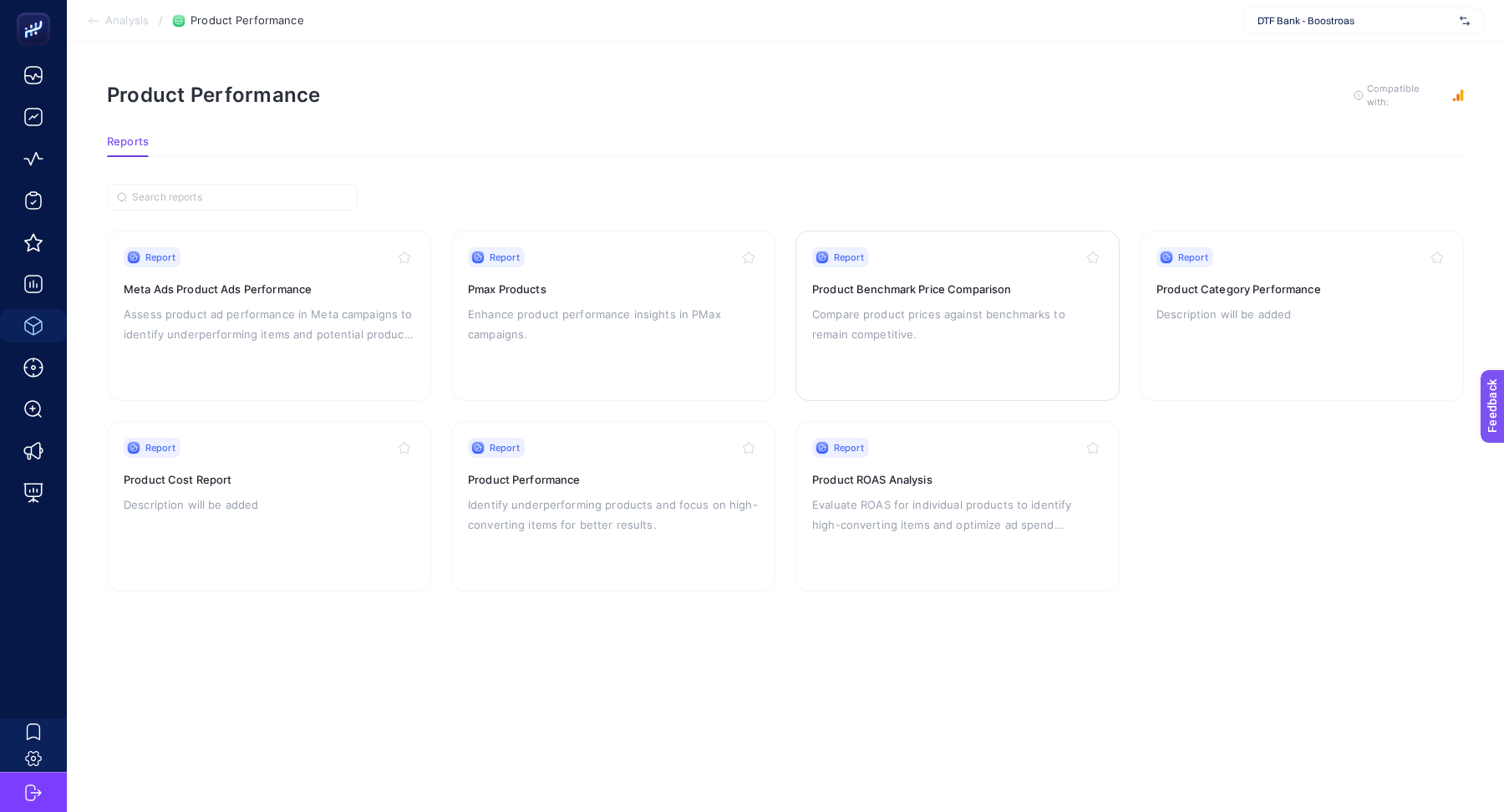
click at [969, 367] on div "Report Product Benchmark Price Comparison Compare product prices against benchm…" at bounding box center [957, 316] width 290 height 137
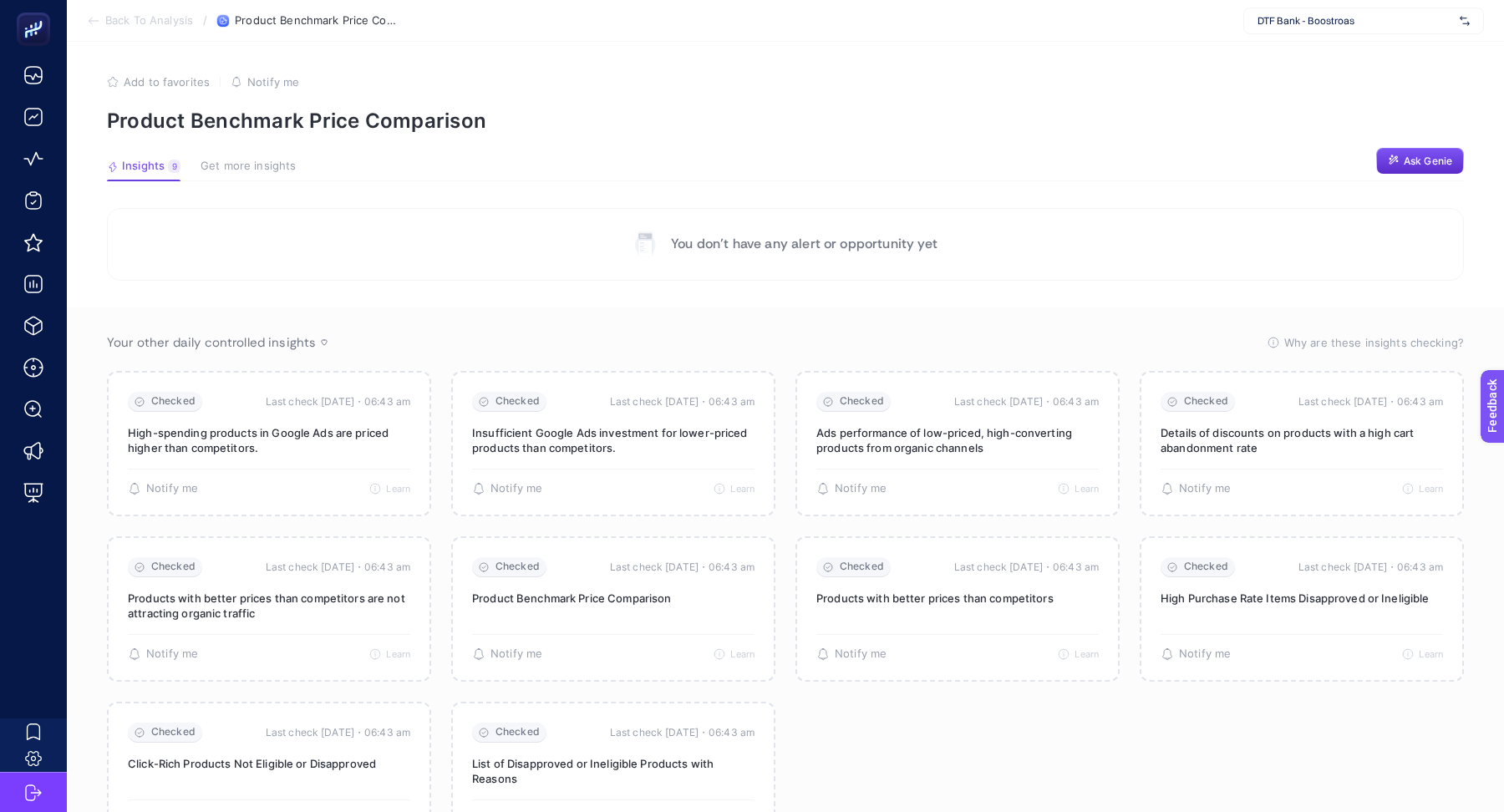
click at [282, 164] on span "Get more insights" at bounding box center [247, 166] width 95 height 13
click at [208, 162] on span "Get more insights" at bounding box center [247, 166] width 95 height 13
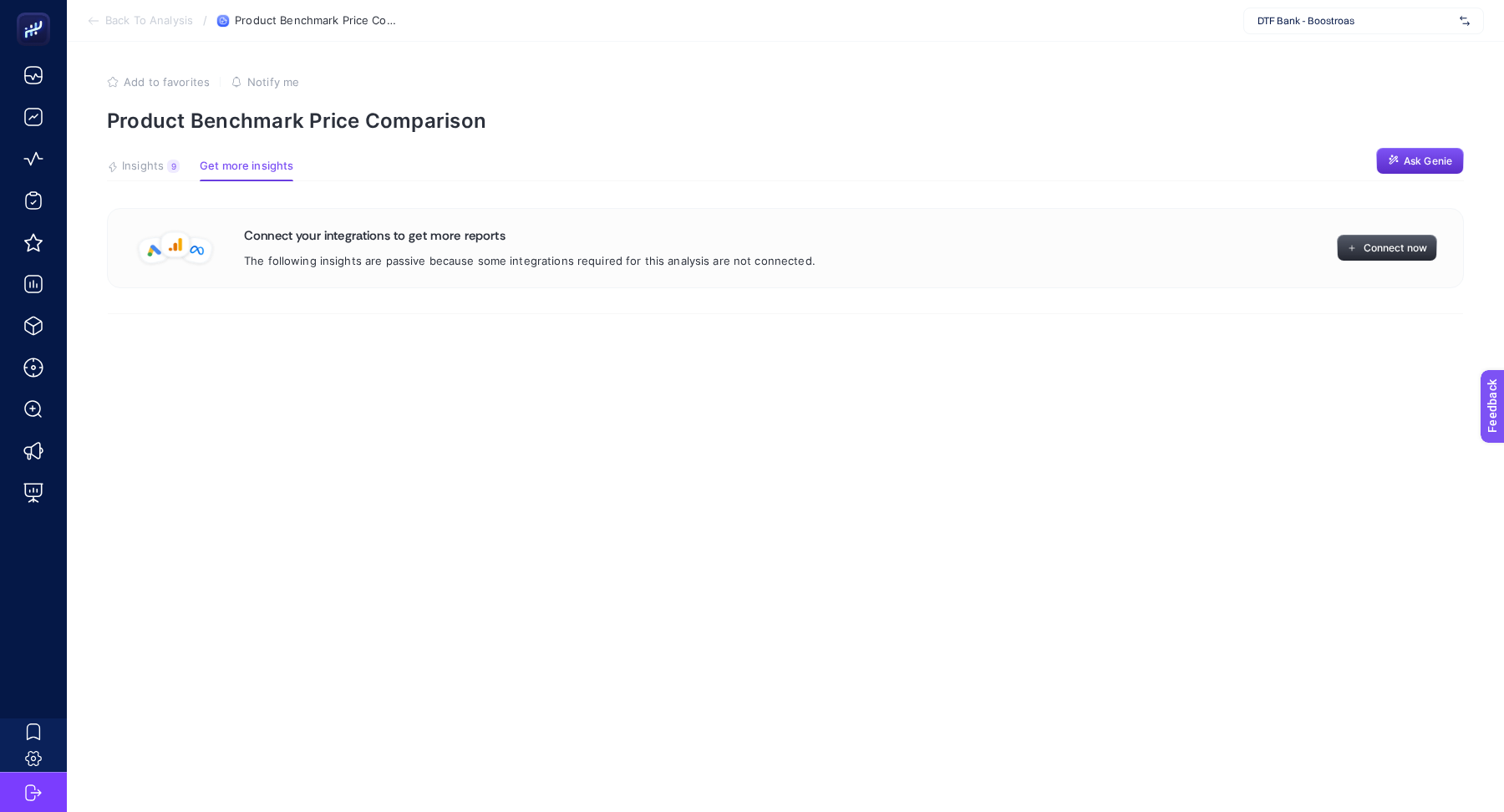
click at [1350, 244] on icon "button" at bounding box center [1352, 248] width 10 height 10
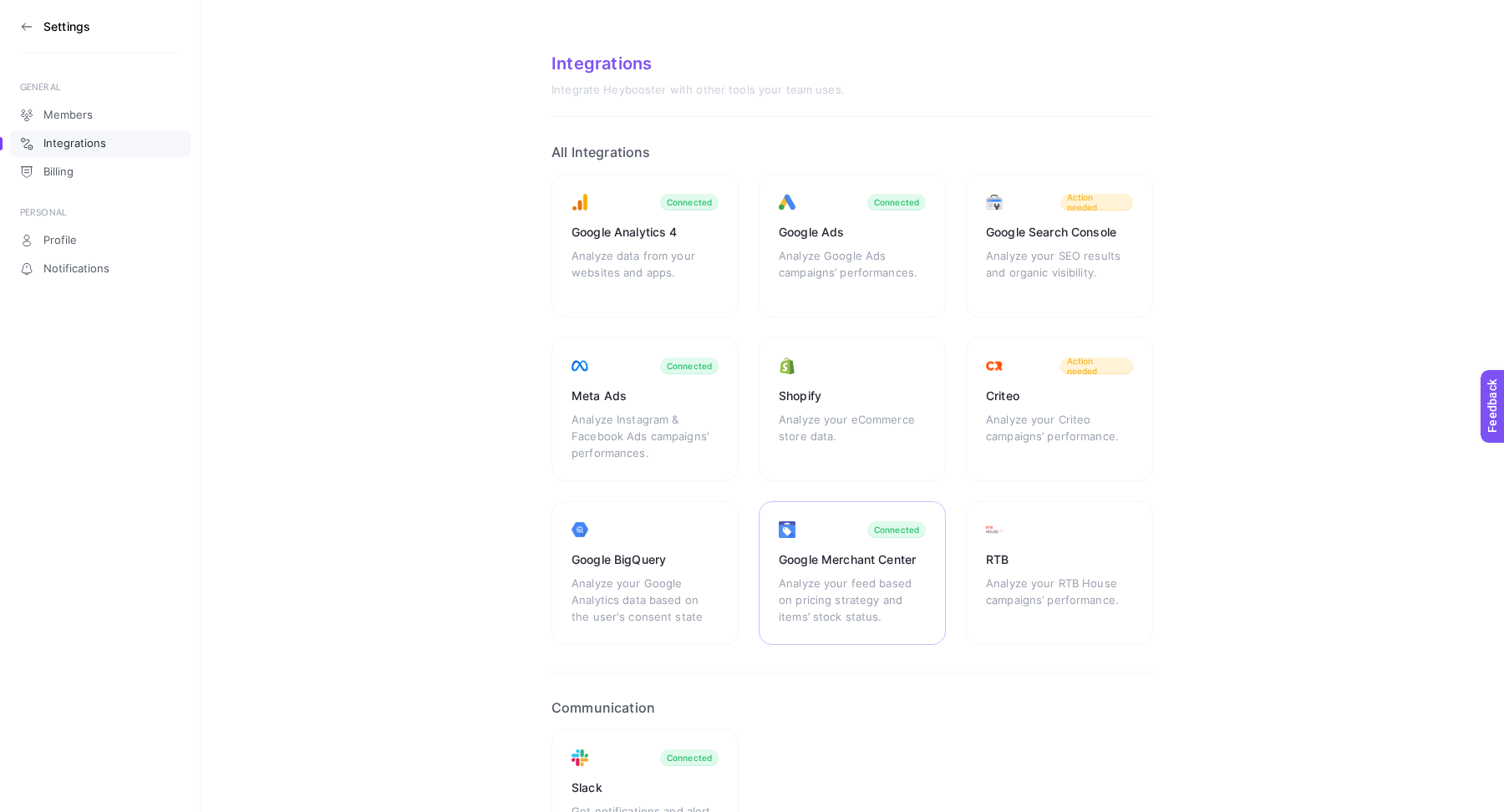
click at [810, 527] on div "Google Merchant Center Analyze your feed based on pricing strategy and items’ s…" at bounding box center [852, 572] width 187 height 144
